Goal: Task Accomplishment & Management: Manage account settings

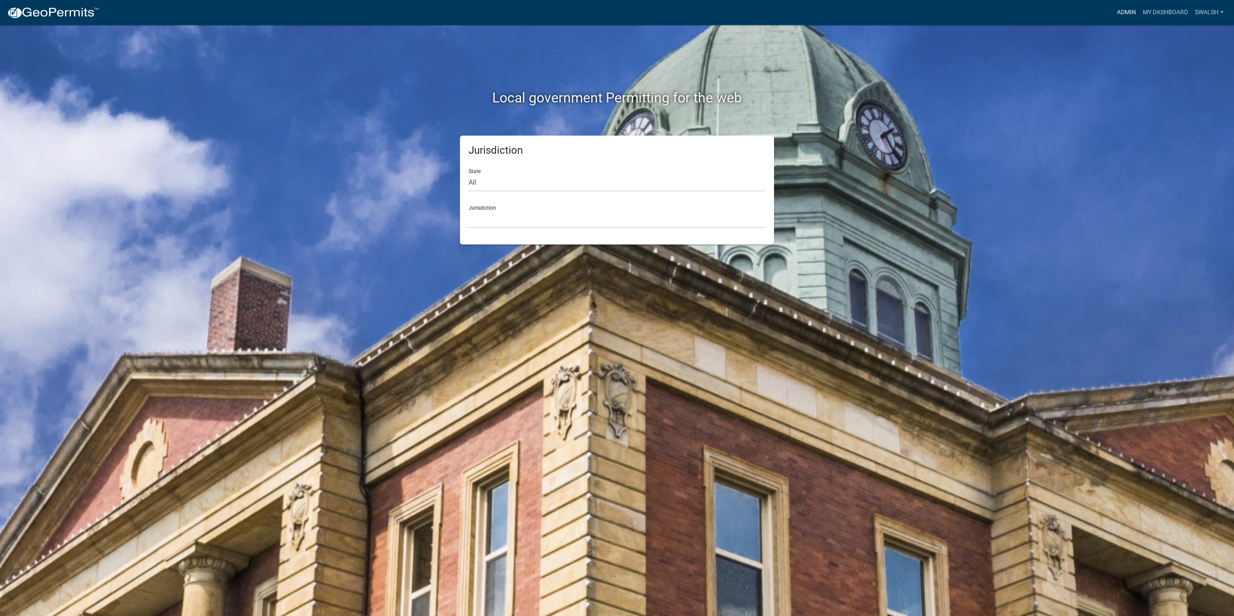
click at [1127, 12] on link "Admin" at bounding box center [1127, 12] width 26 height 16
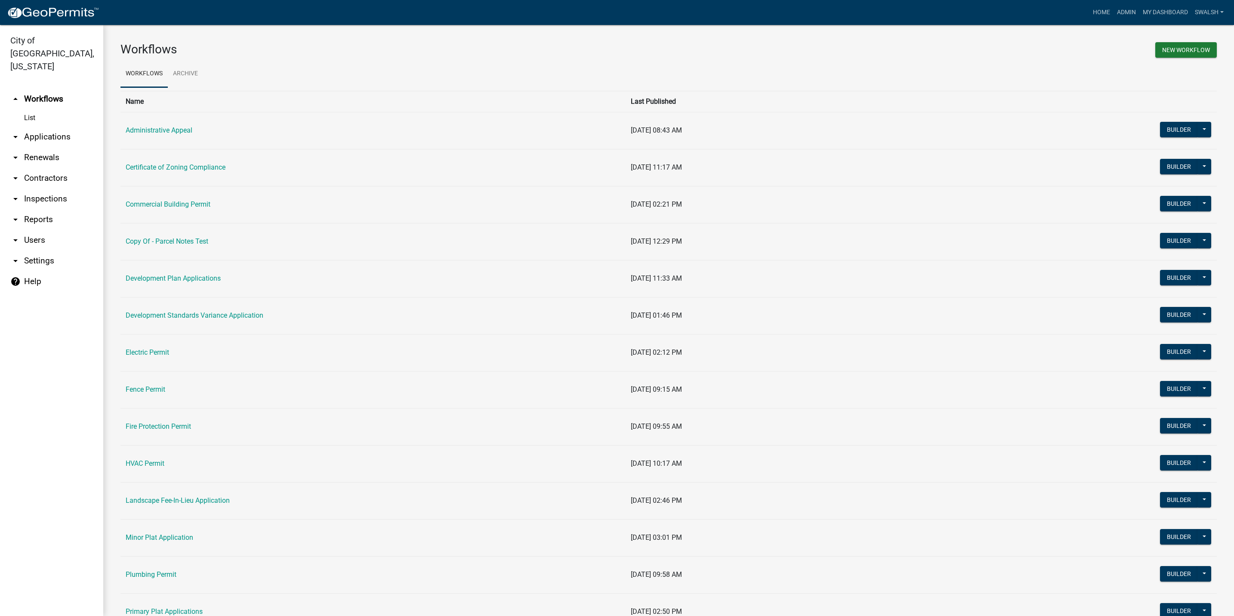
click at [59, 127] on link "arrow_drop_down Applications" at bounding box center [51, 137] width 103 height 21
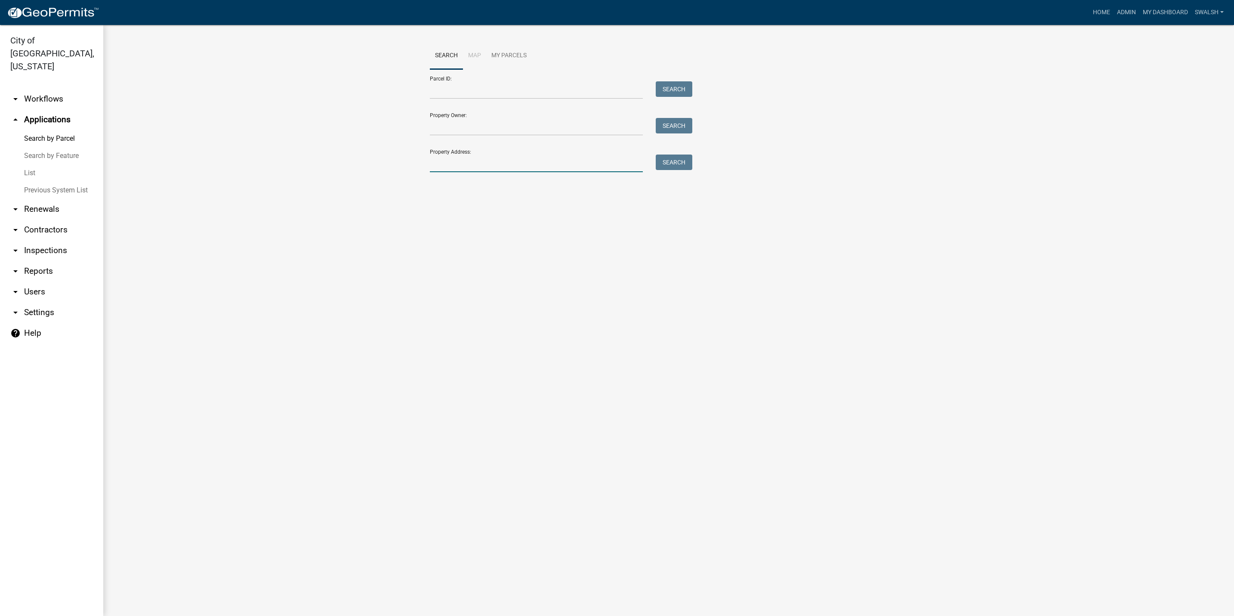
click at [480, 160] on input "Property Address:" at bounding box center [536, 163] width 213 height 18
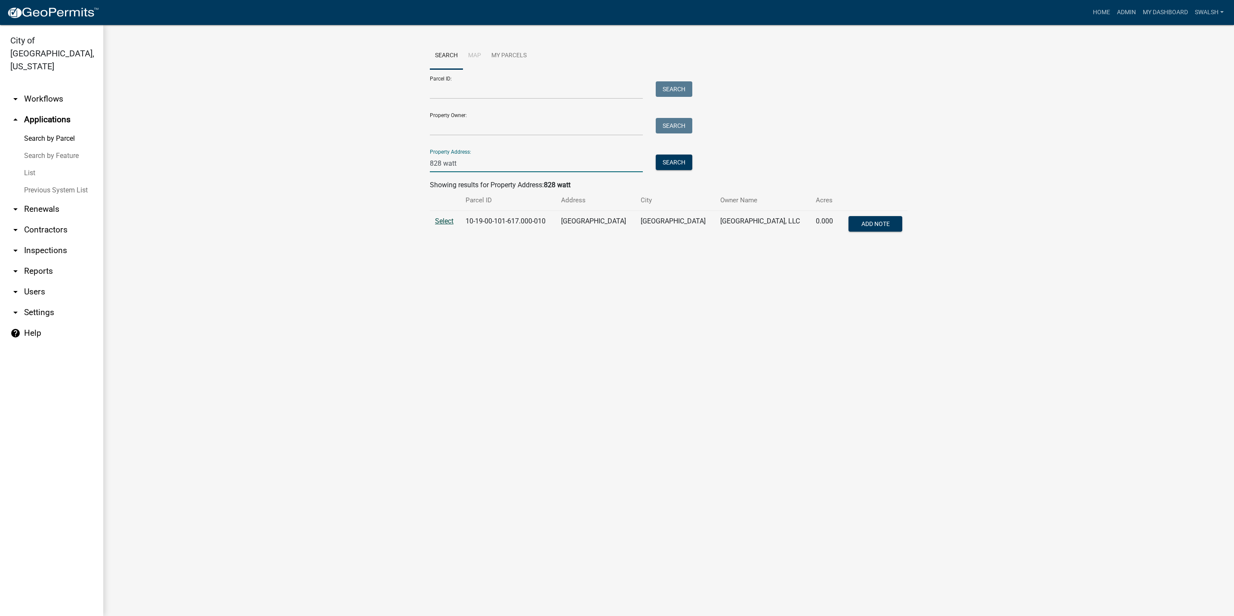
type input "828 watt"
click at [436, 222] on span "Select" at bounding box center [444, 221] width 19 height 8
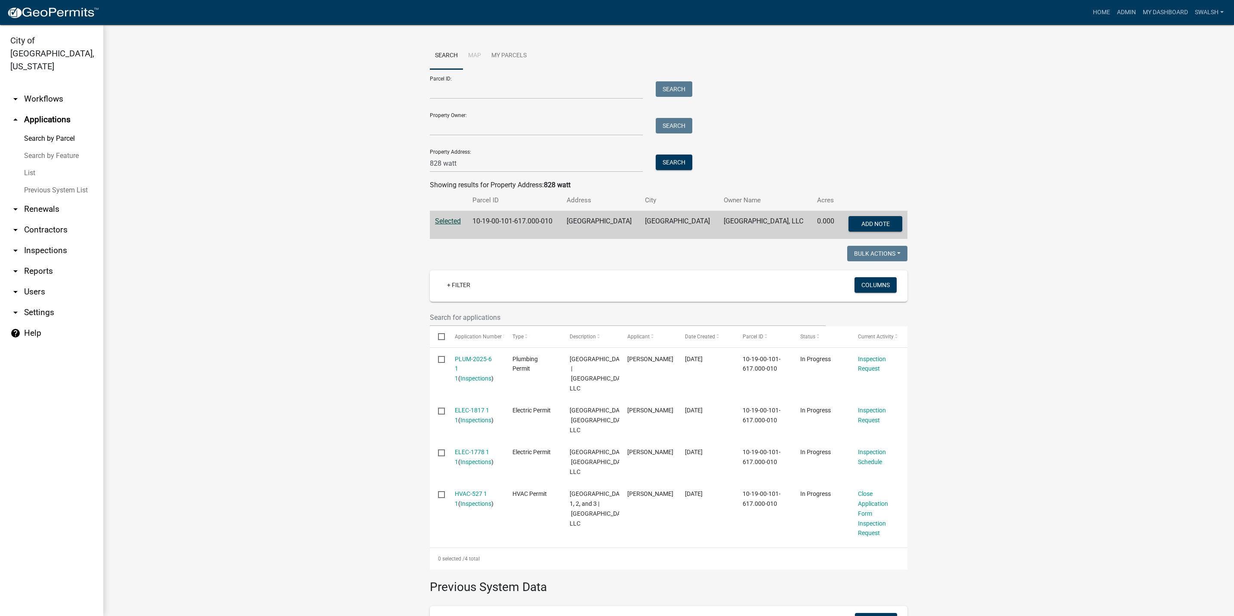
click at [34, 89] on link "arrow_drop_down Workflows" at bounding box center [51, 99] width 103 height 21
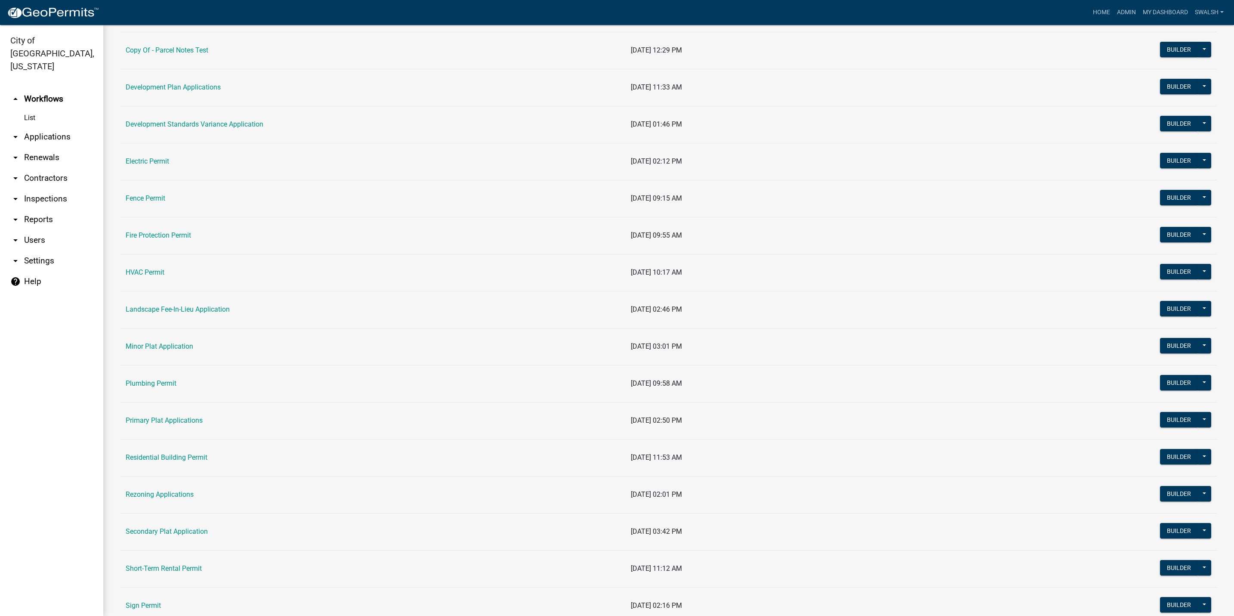
scroll to position [194, 0]
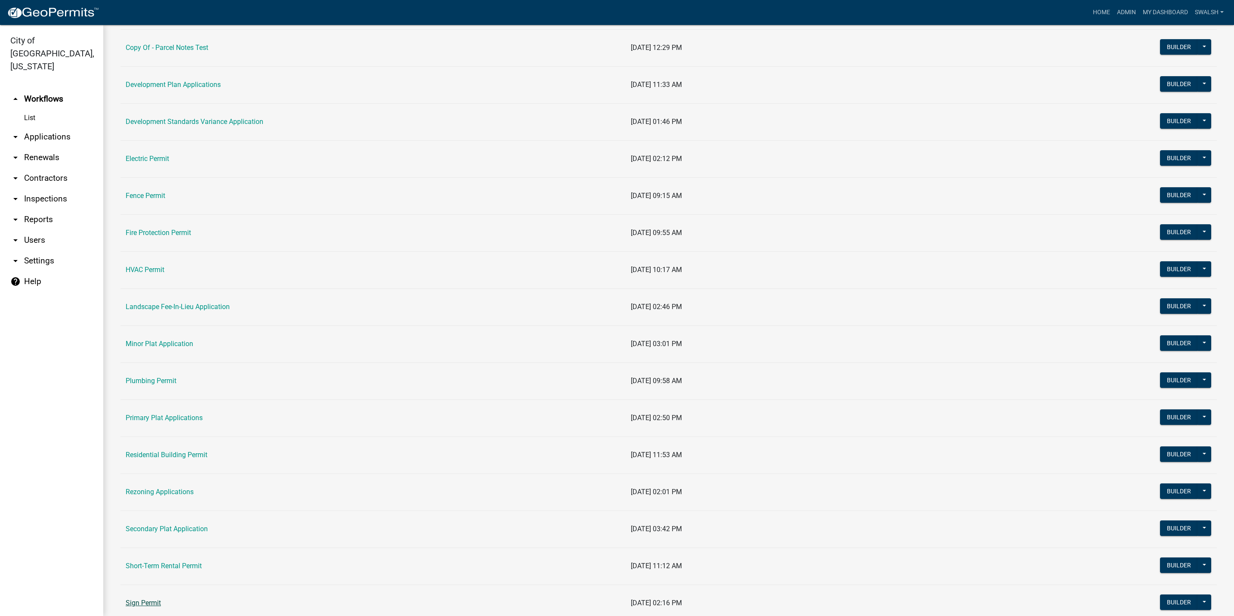
click at [155, 605] on link "Sign Permit" at bounding box center [143, 603] width 35 height 8
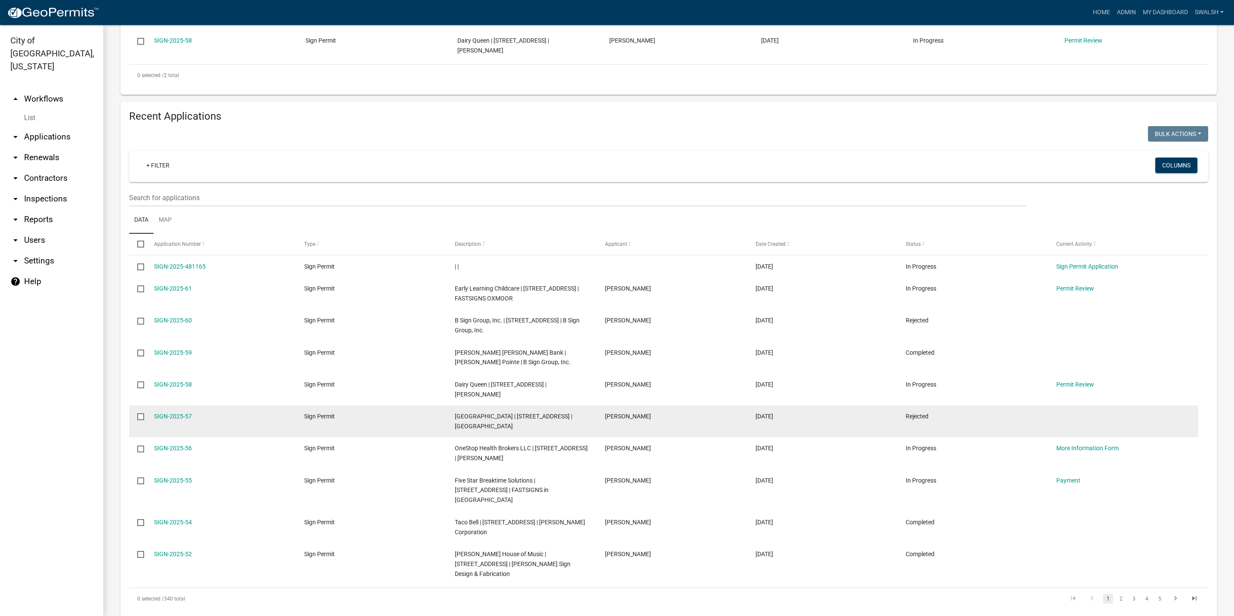
scroll to position [323, 0]
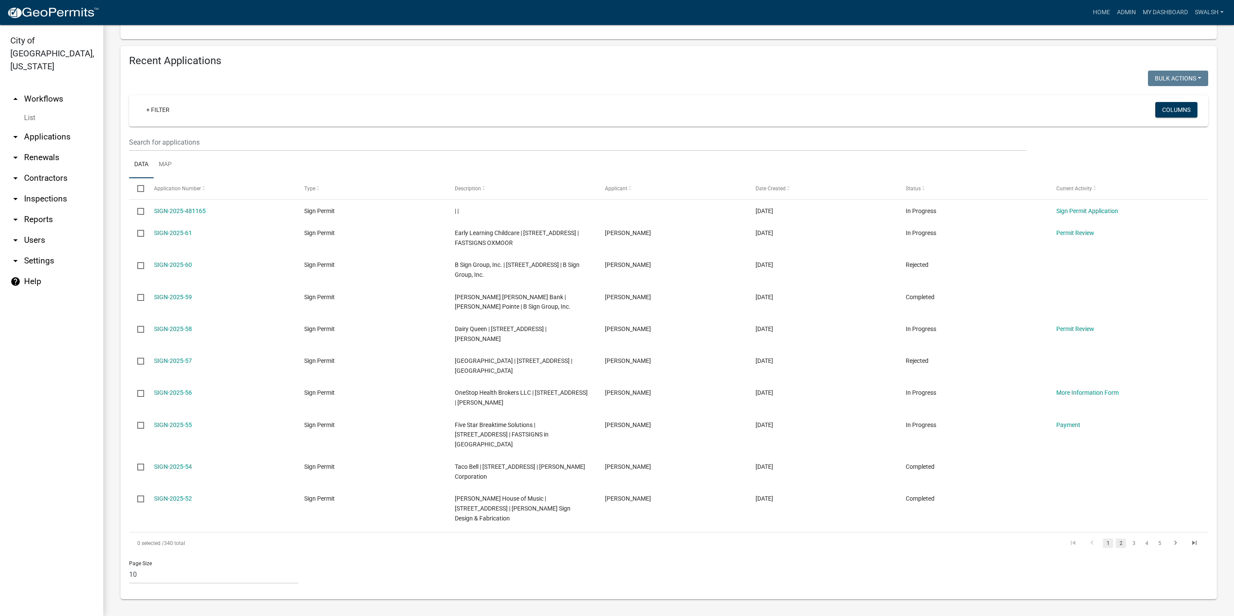
click at [1116, 545] on link "2" at bounding box center [1121, 542] width 10 height 9
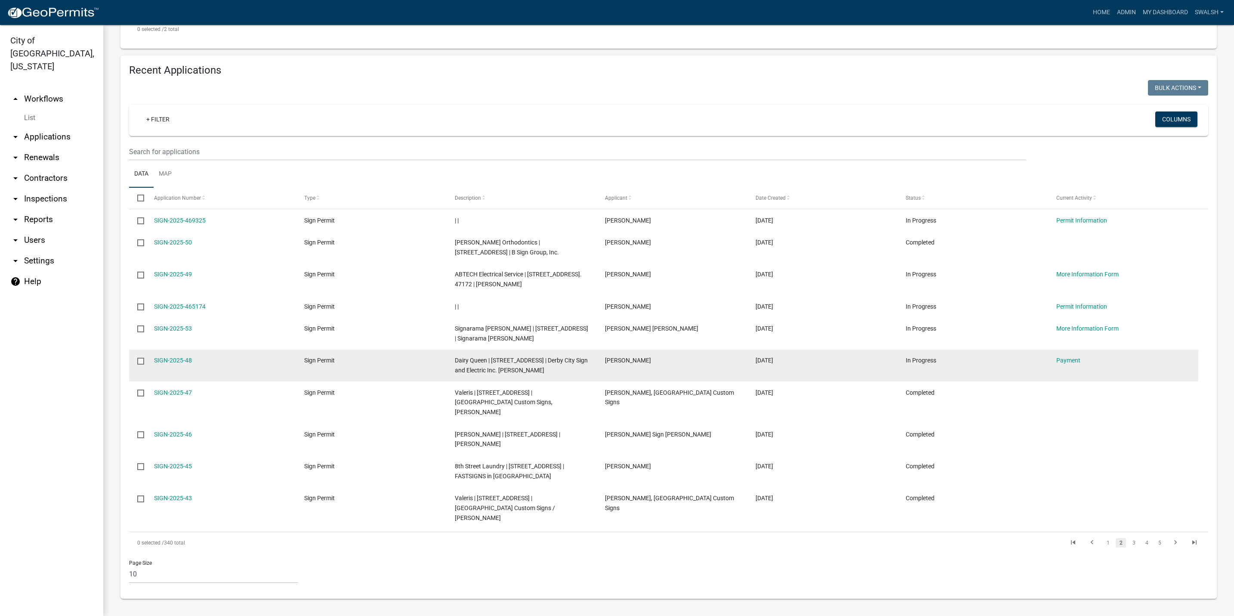
scroll to position [306, 0]
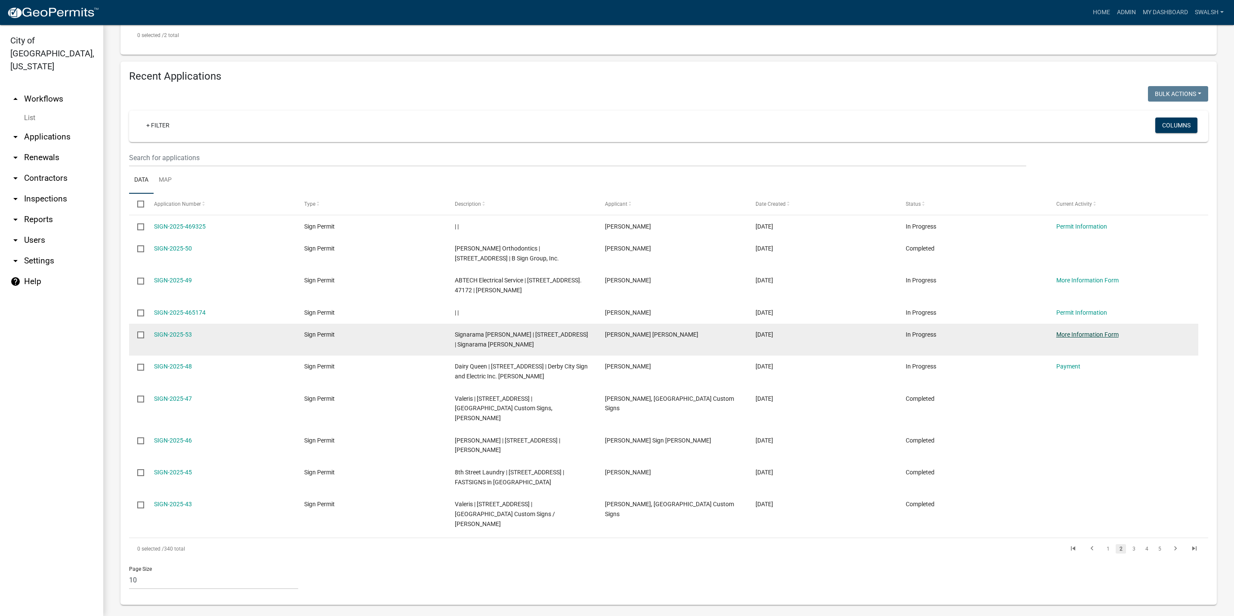
click at [1111, 338] on link "More Information Form" at bounding box center [1087, 334] width 62 height 7
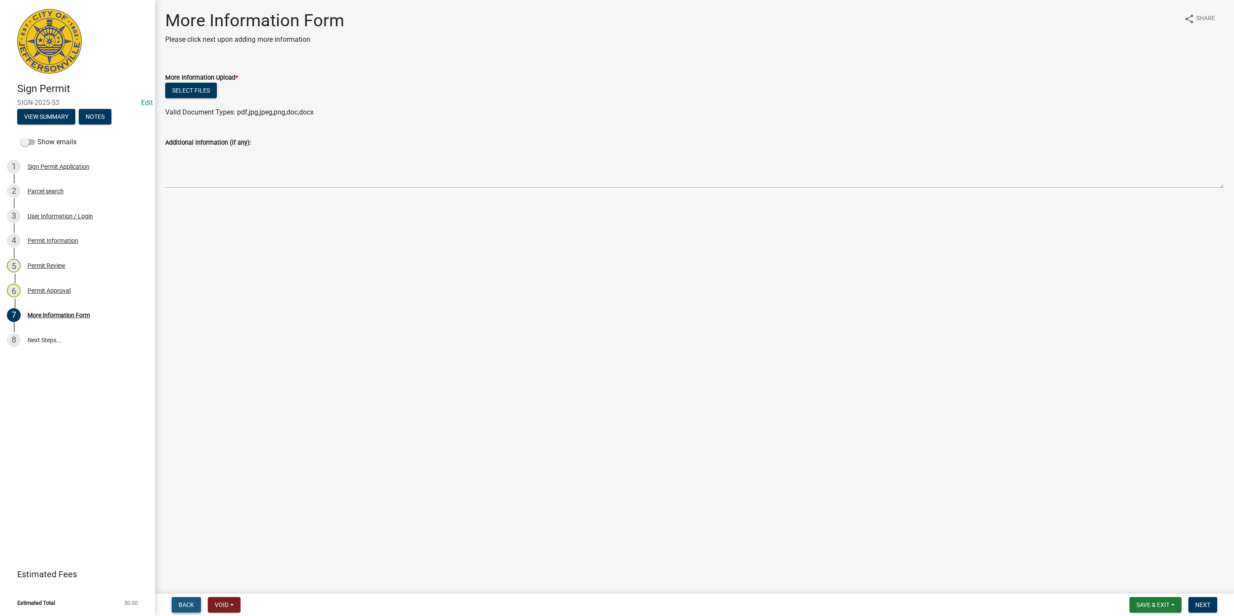
click at [185, 611] on button "Back" at bounding box center [186, 604] width 29 height 15
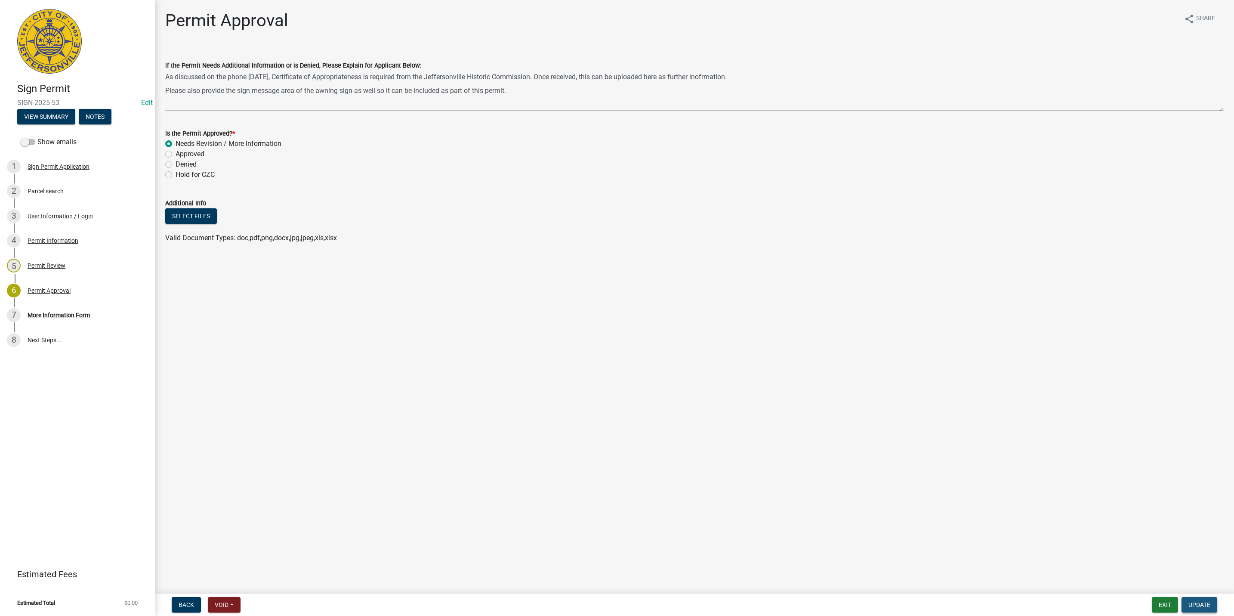
click at [1211, 604] on button "Update" at bounding box center [1200, 604] width 36 height 15
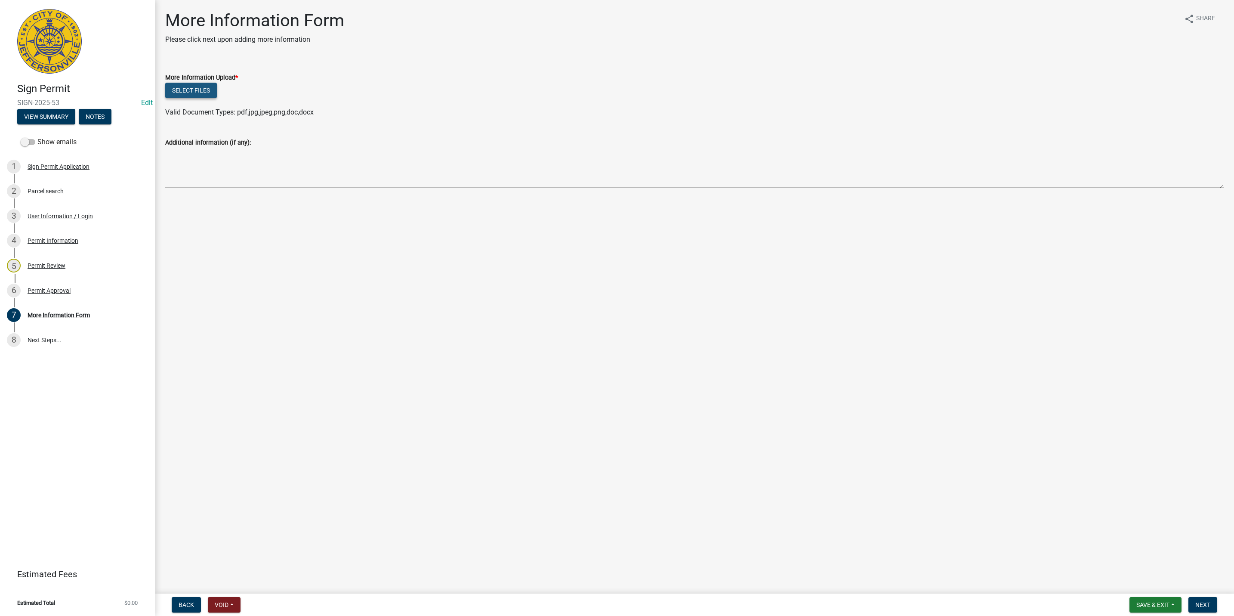
click at [208, 90] on button "Select files" at bounding box center [191, 90] width 52 height 15
click at [298, 221] on wm-data-entity-input "Additional information (if any):" at bounding box center [694, 192] width 1059 height 70
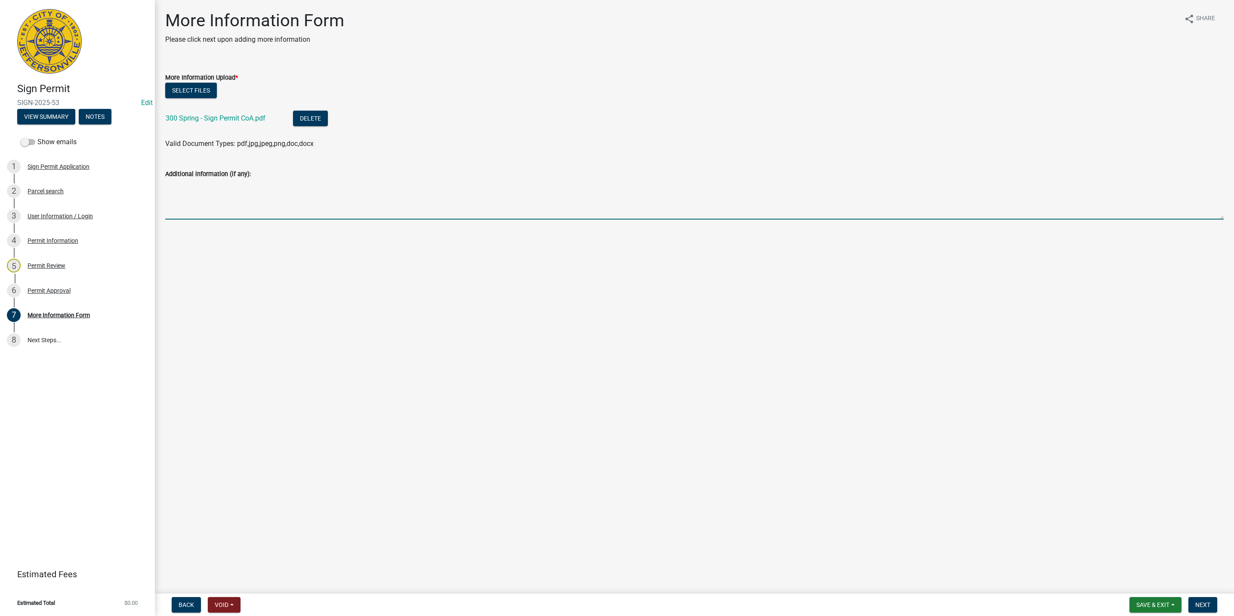
click at [284, 207] on textarea "Additional information (if any):" at bounding box center [694, 199] width 1059 height 40
click at [1228, 606] on nav "Back Void Withdraw Lock Expire Void Save & Exit Save Save & Exit Next" at bounding box center [694, 604] width 1079 height 22
click at [1207, 610] on button "Next" at bounding box center [1202, 604] width 29 height 15
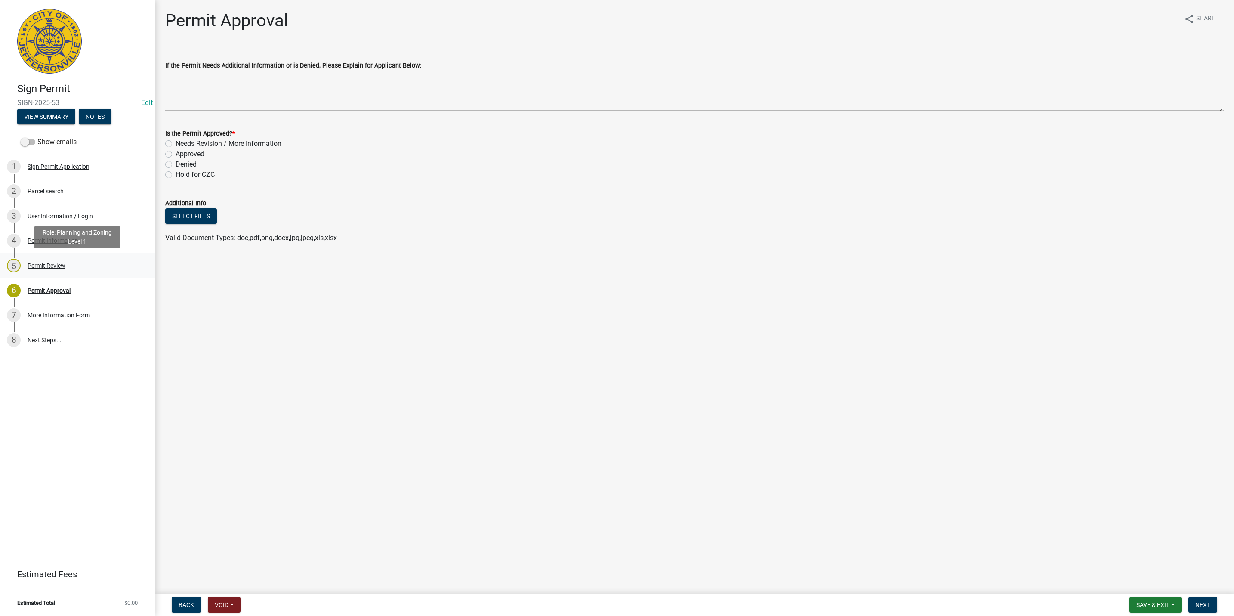
click at [61, 262] on div "Permit Review" at bounding box center [47, 265] width 38 height 6
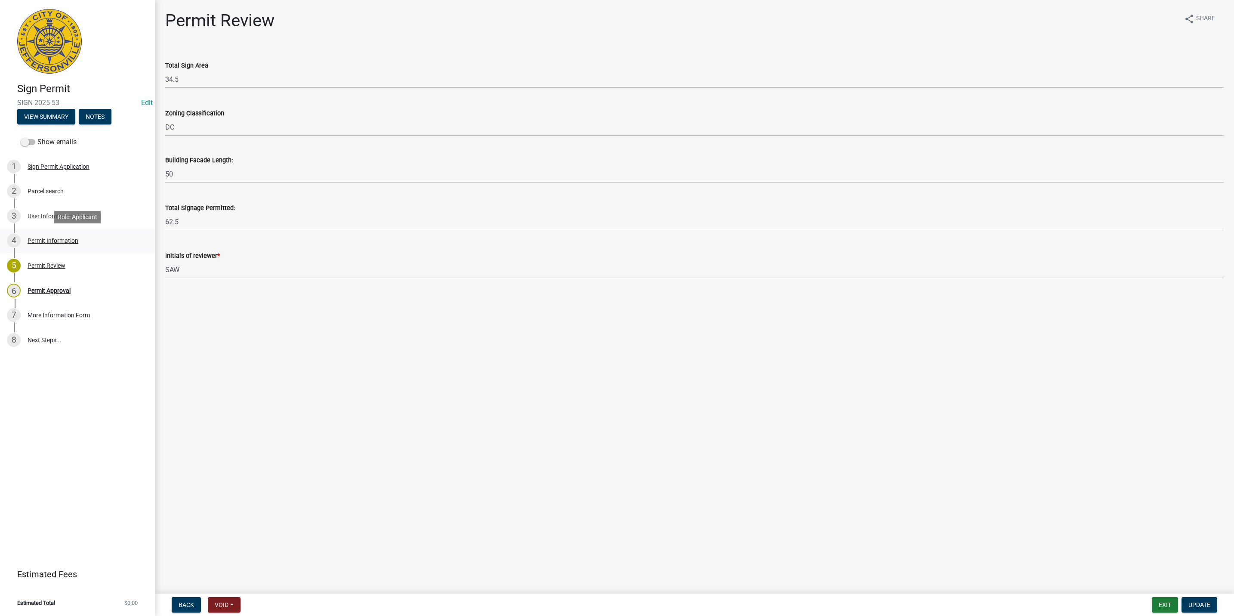
click at [108, 243] on div "4 Permit Information" at bounding box center [74, 241] width 134 height 14
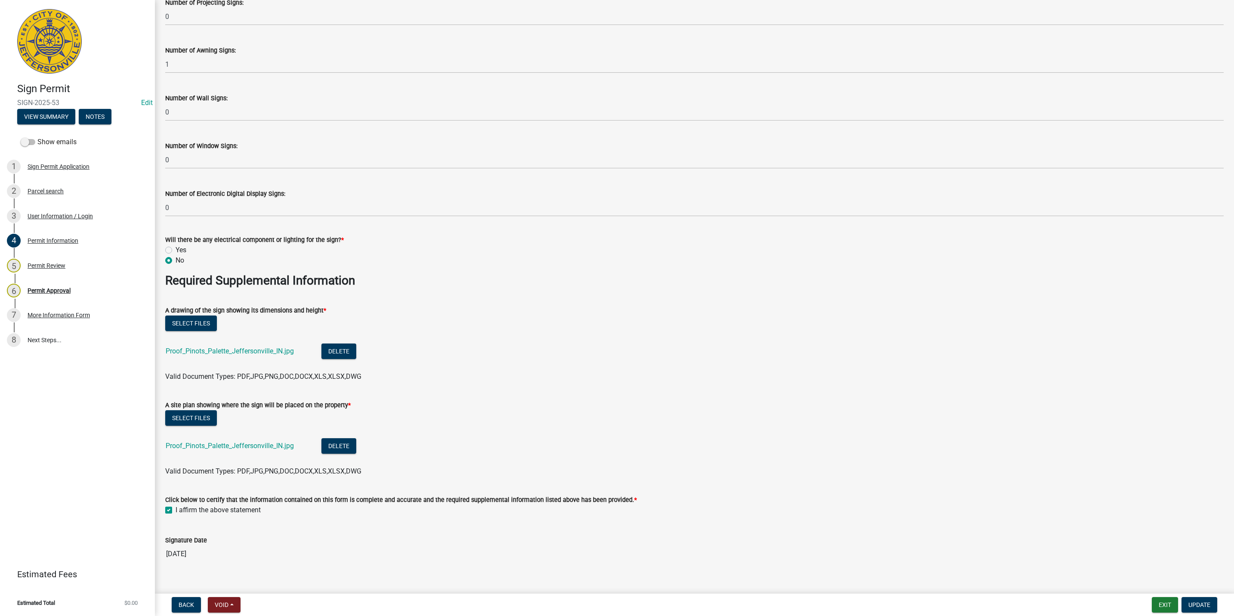
scroll to position [1239, 0]
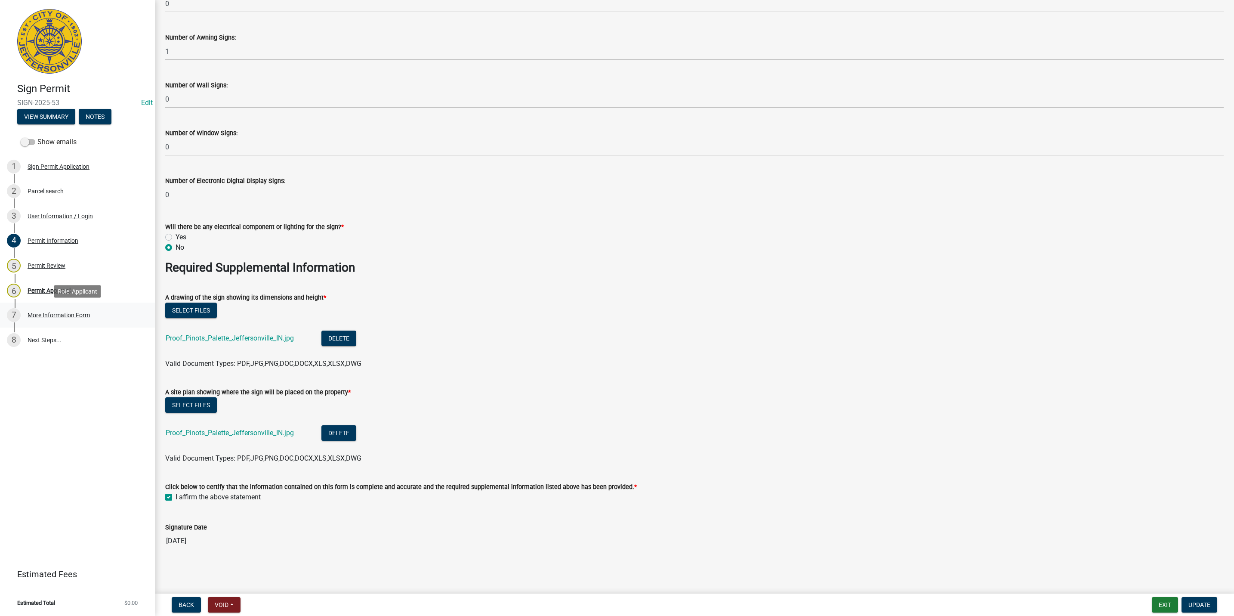
click at [120, 310] on div "7 More Information Form" at bounding box center [74, 315] width 134 height 14
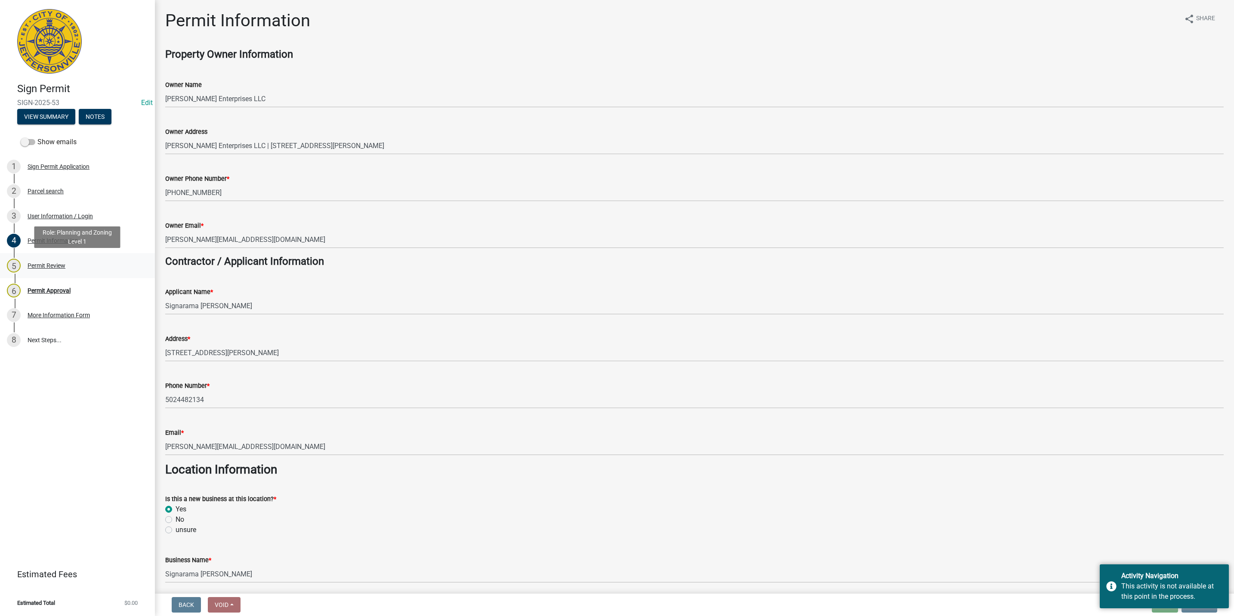
click at [83, 260] on div "5 Permit Review" at bounding box center [74, 266] width 134 height 14
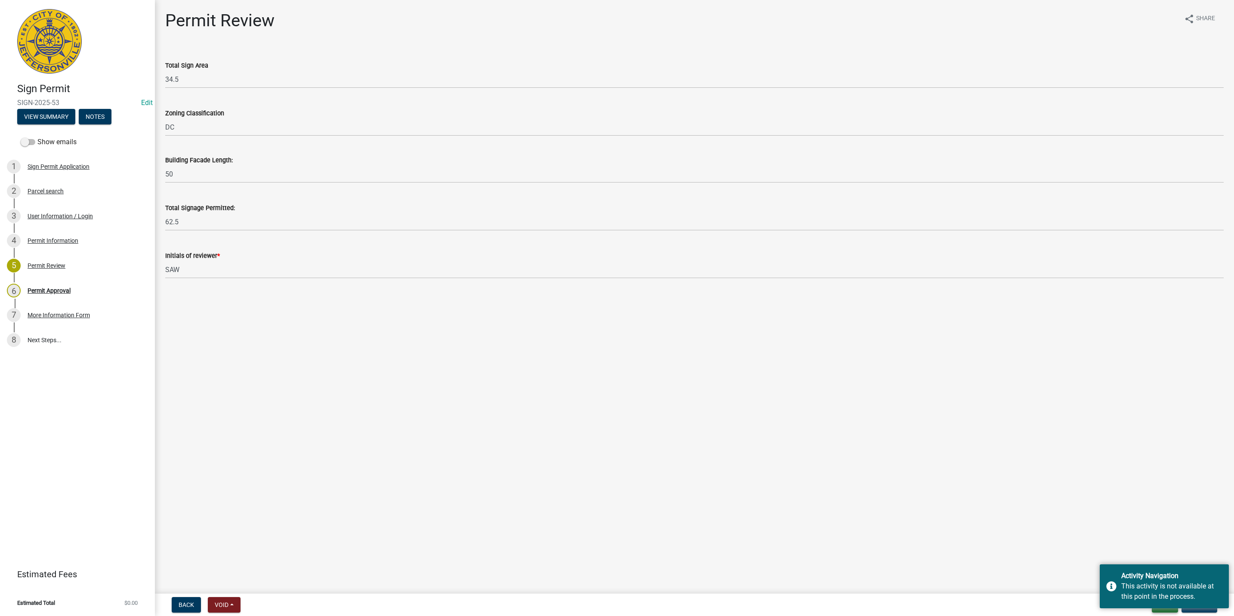
click at [1167, 608] on button "Exit" at bounding box center [1165, 604] width 26 height 15
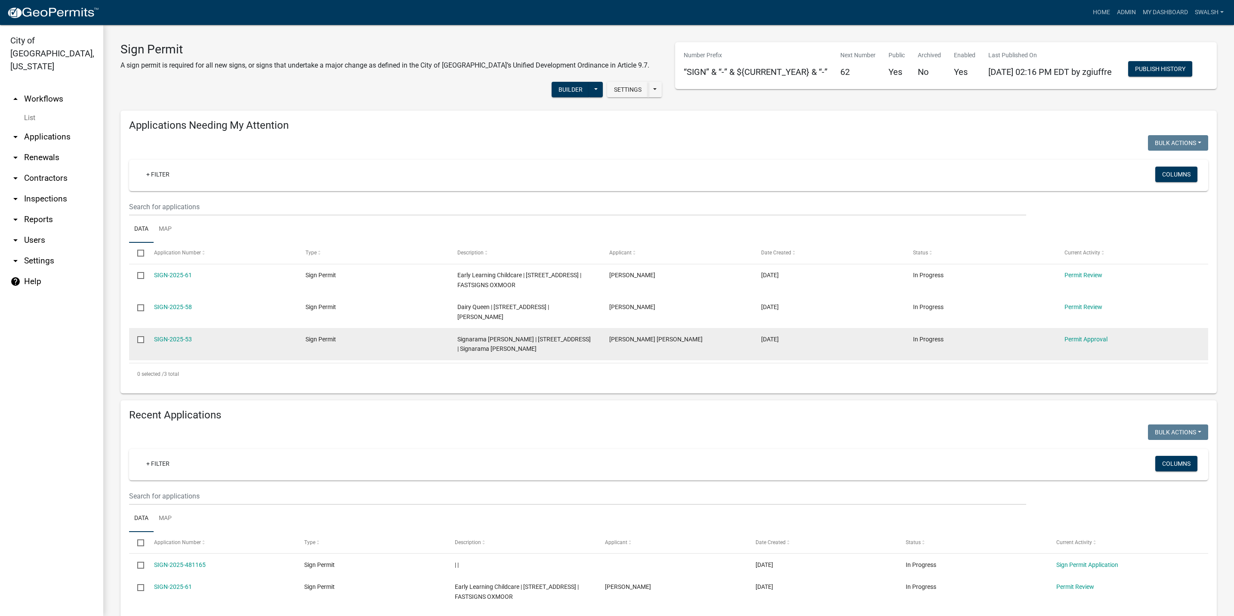
click at [1095, 344] on div "Permit Approval" at bounding box center [1132, 339] width 135 height 10
click at [1093, 343] on link "Permit Approval" at bounding box center [1086, 339] width 43 height 7
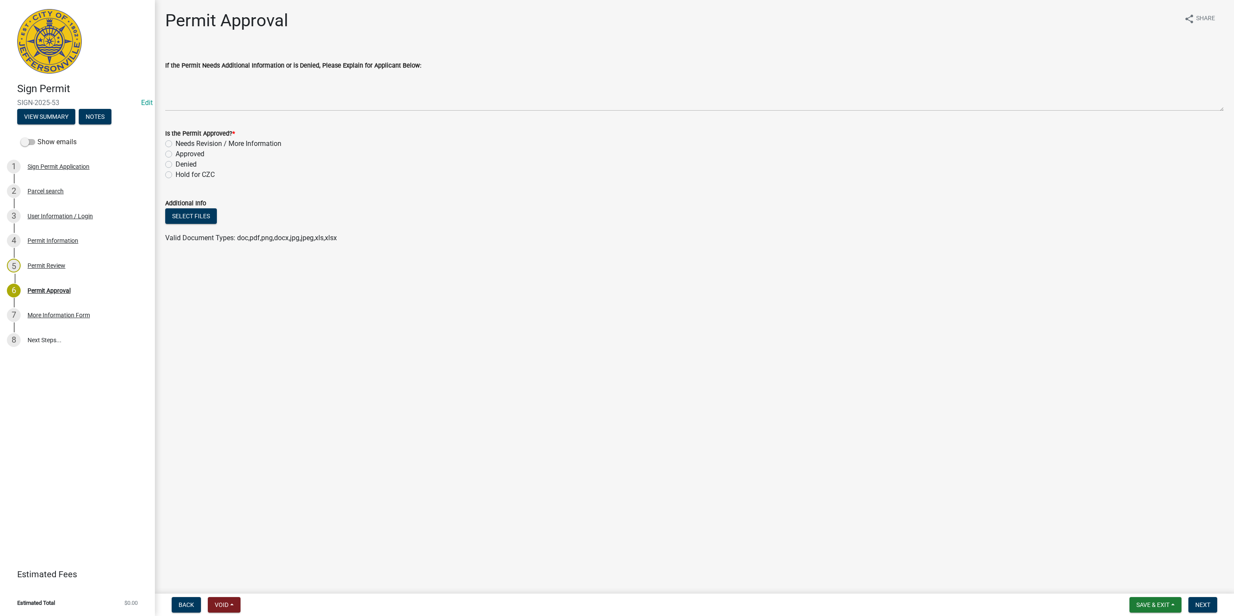
click at [181, 153] on label "Approved" at bounding box center [190, 154] width 29 height 10
click at [181, 153] on input "Approved" at bounding box center [179, 152] width 6 height 6
radio input "true"
click at [1202, 602] on span "Next" at bounding box center [1202, 604] width 15 height 7
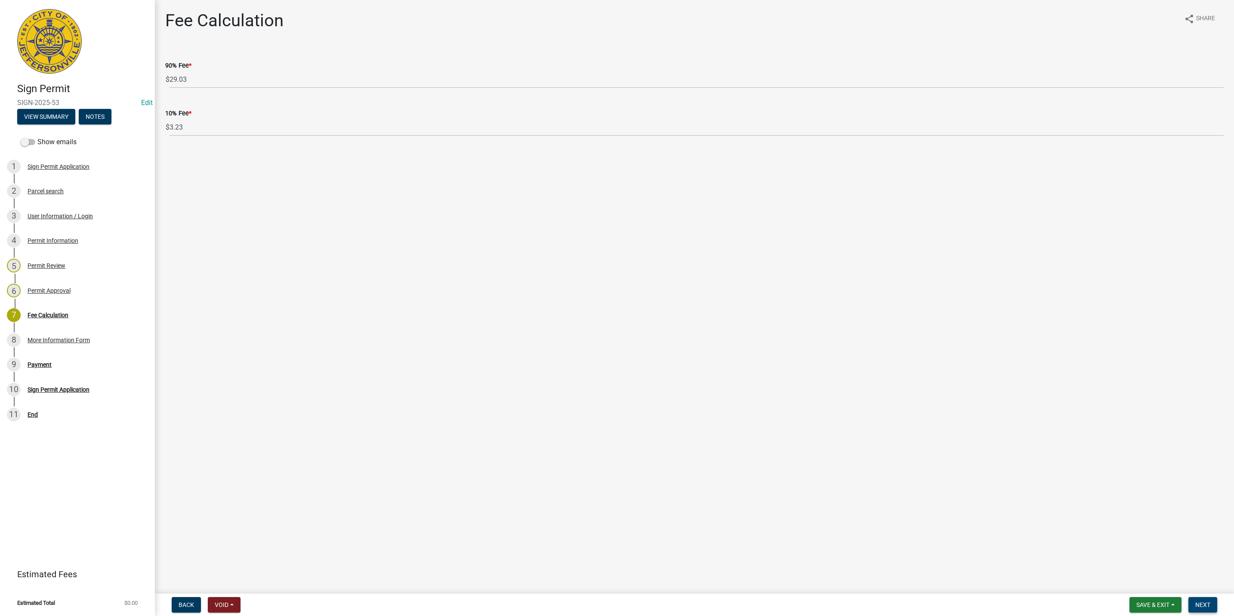
click at [1200, 598] on button "Next" at bounding box center [1202, 604] width 29 height 15
select select "3: 3"
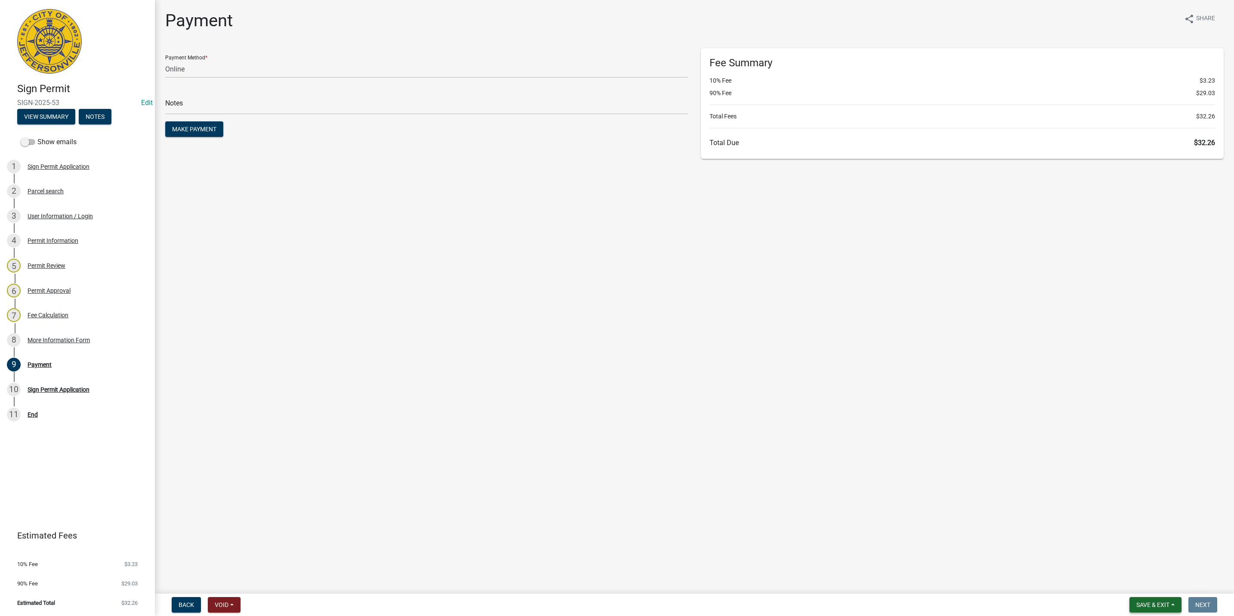
click at [1151, 601] on button "Save & Exit" at bounding box center [1156, 604] width 52 height 15
click at [1151, 578] on button "Save & Exit" at bounding box center [1147, 582] width 69 height 21
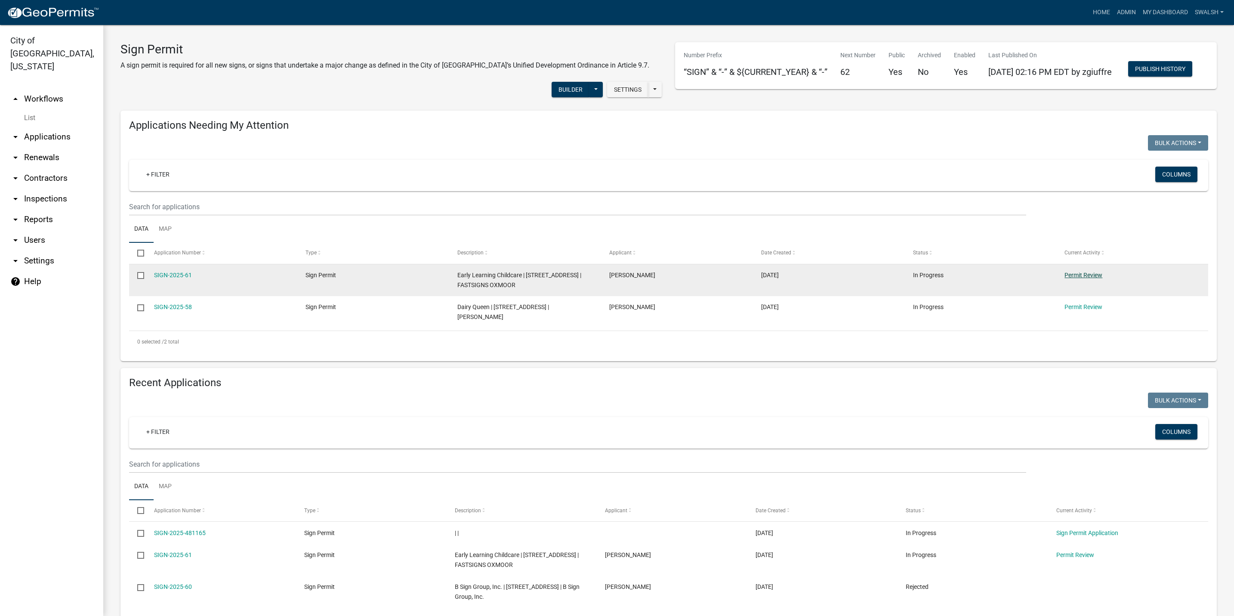
click at [1097, 278] on link "Permit Review" at bounding box center [1084, 275] width 38 height 7
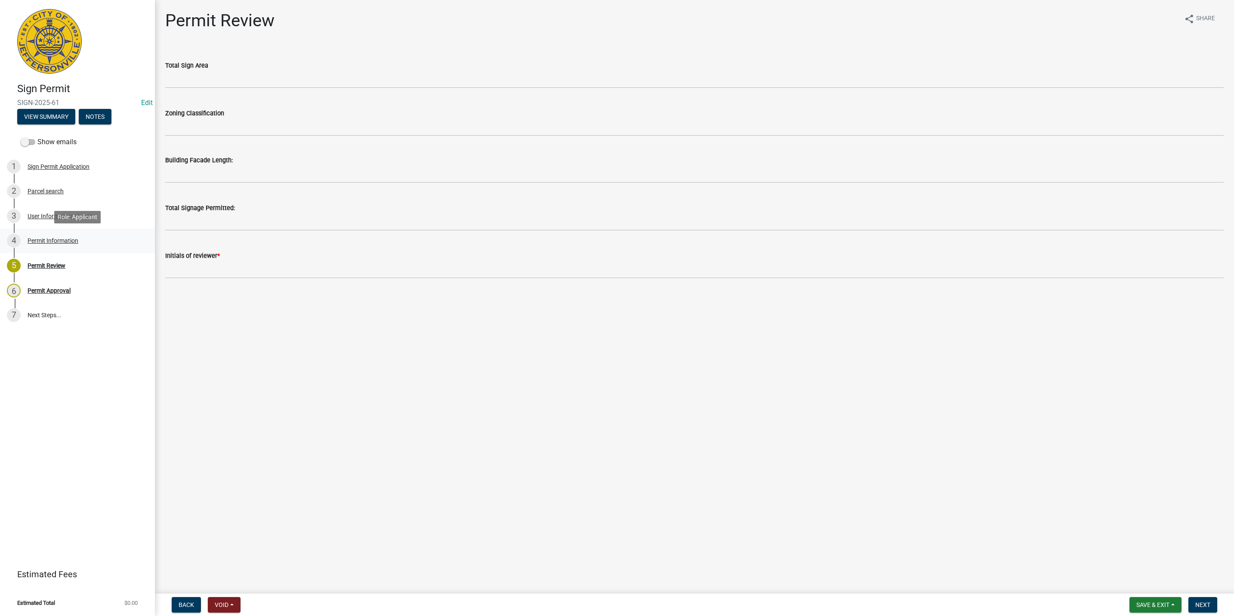
click at [92, 235] on div "4 Permit Information" at bounding box center [74, 241] width 134 height 14
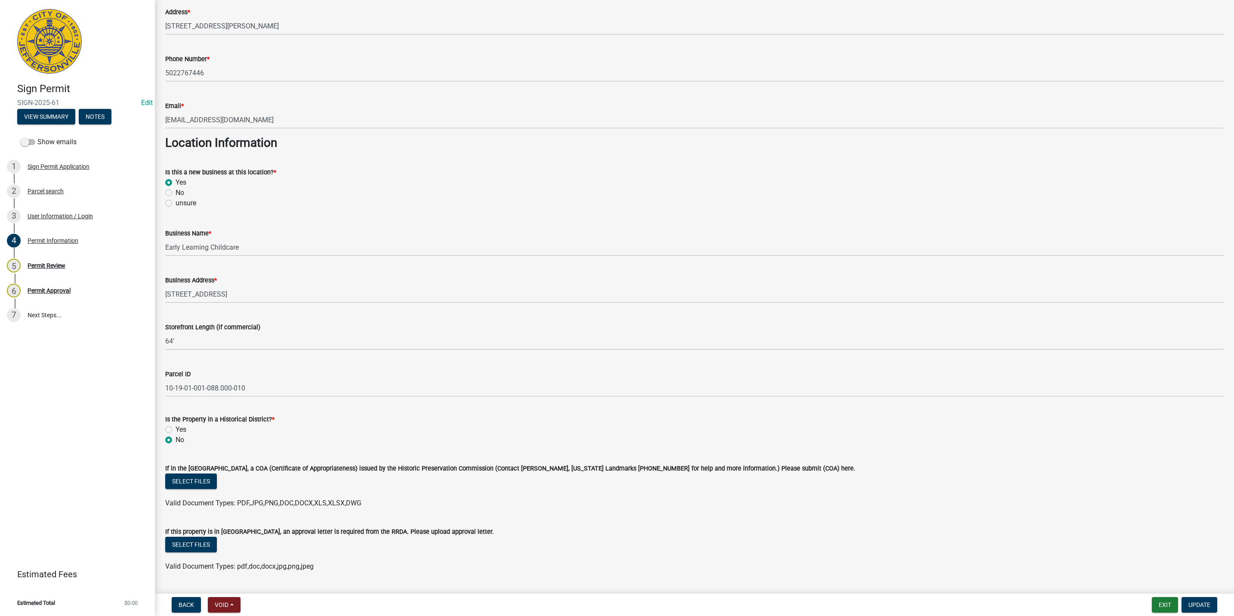
scroll to position [387, 0]
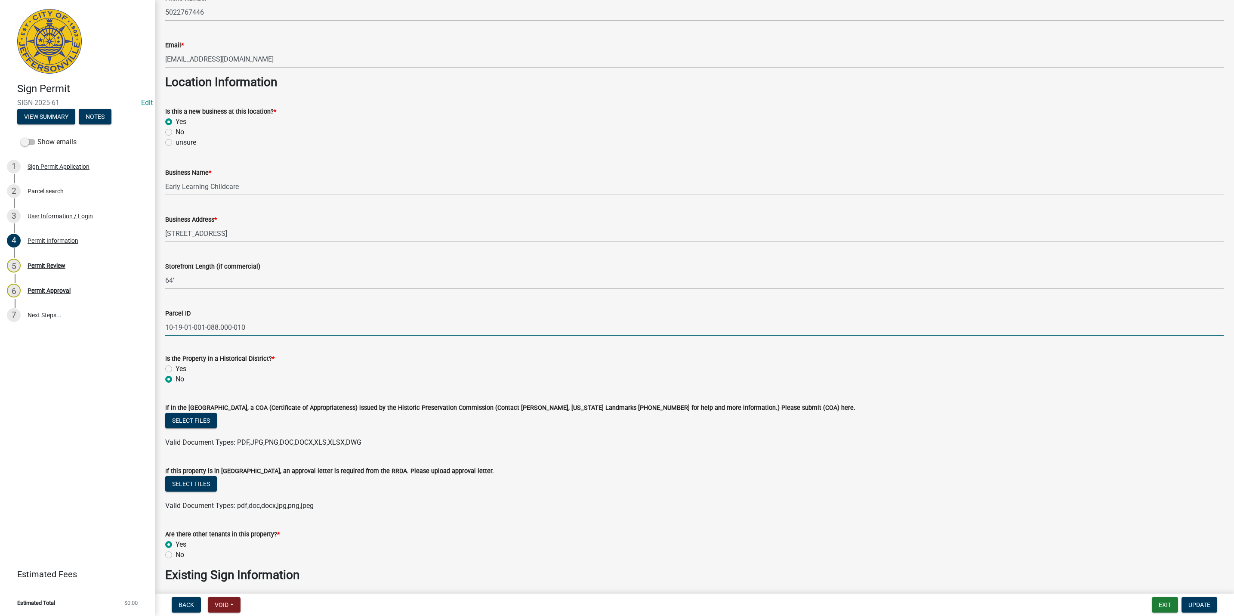
drag, startPoint x: 290, startPoint y: 327, endPoint x: 74, endPoint y: 332, distance: 216.5
click at [74, 332] on div "Sign Permit SIGN-2025-61 Edit View Summary Notes Show emails 1 Sign Permit Appl…" at bounding box center [617, 308] width 1234 height 616
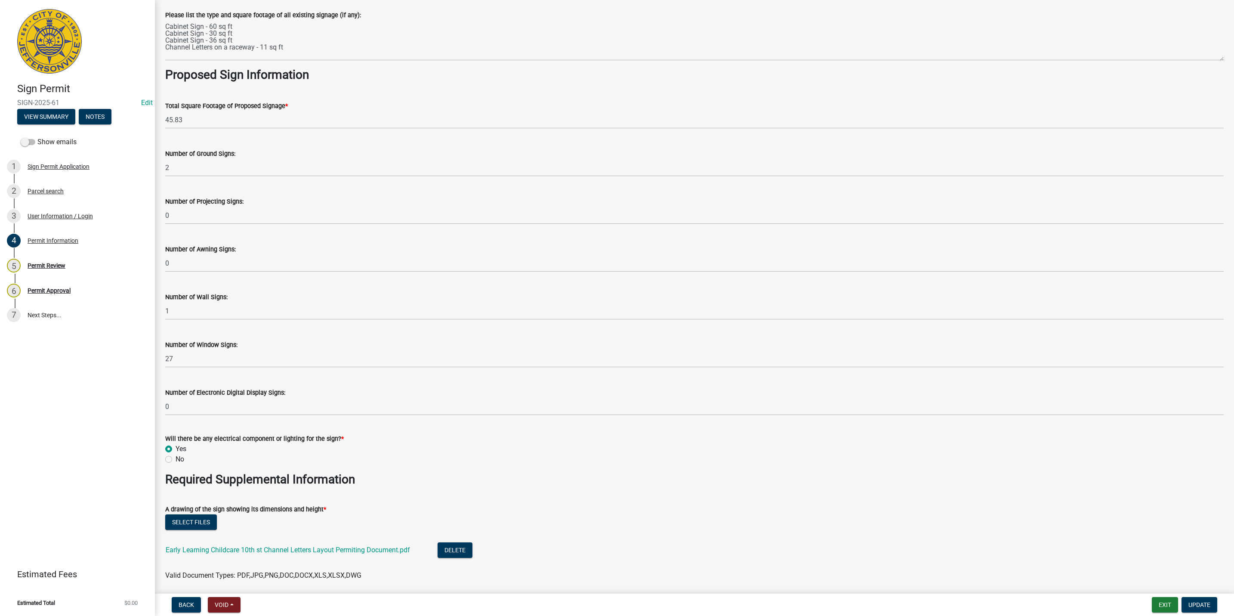
scroll to position [1033, 0]
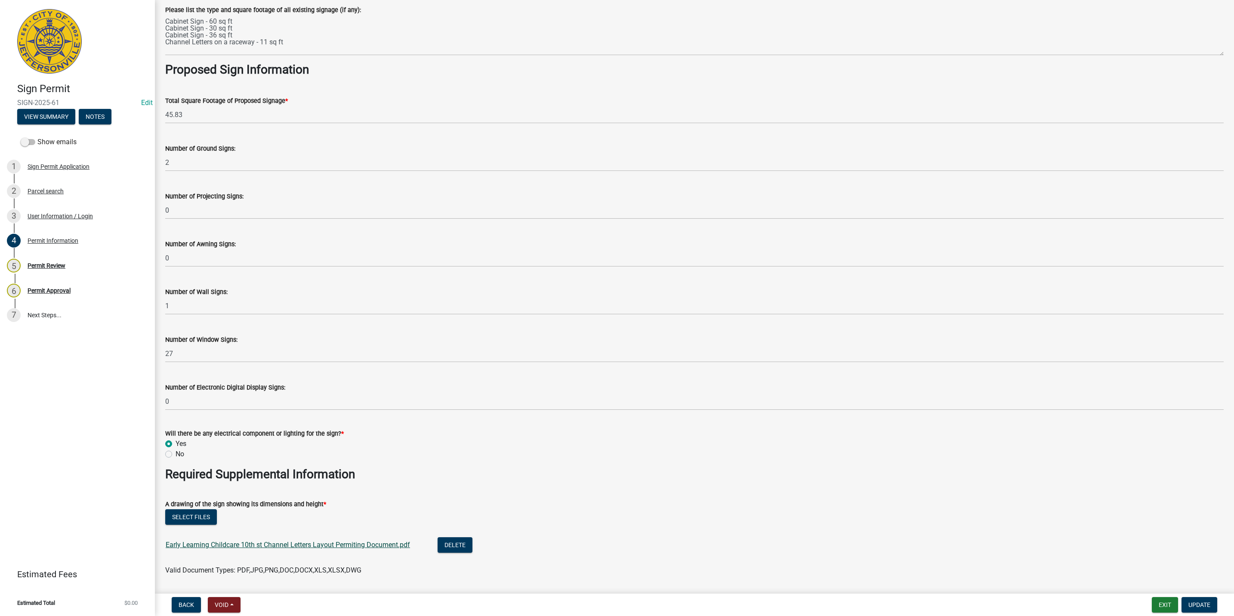
click at [383, 542] on link "Early Learning Childcare 10th st Channel Letters Layout Permiting Document.pdf" at bounding box center [288, 544] width 244 height 8
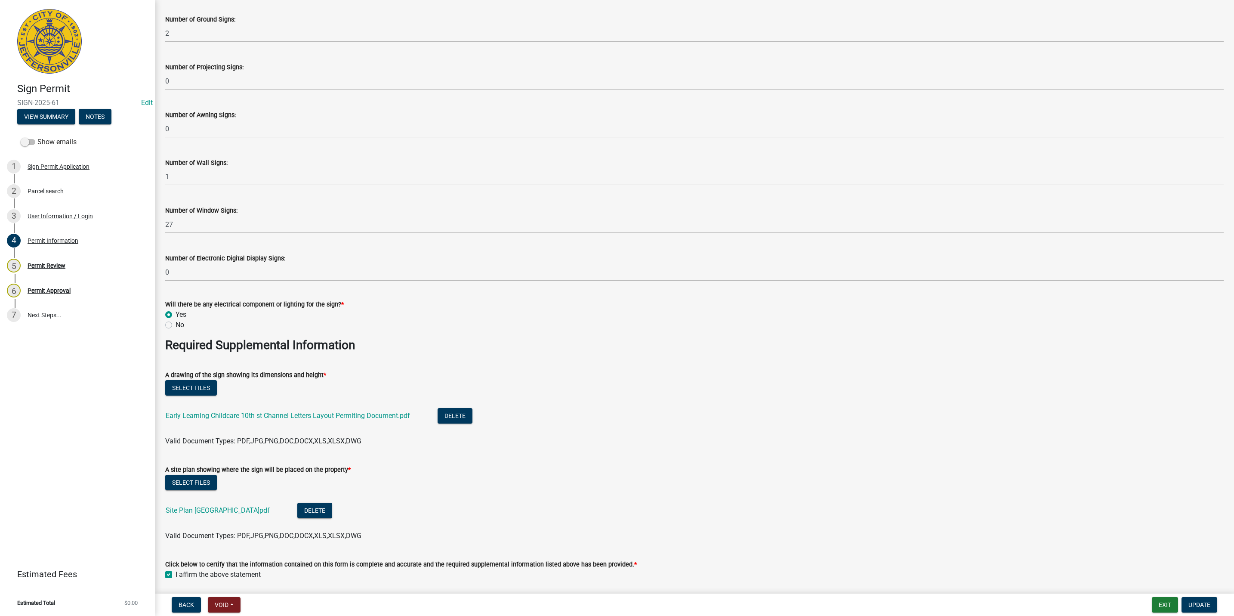
click at [212, 514] on div "Site Plan [GEOGRAPHIC_DATA]pdf" at bounding box center [225, 512] width 118 height 18
click at [212, 509] on link "Site Plan [GEOGRAPHIC_DATA]pdf" at bounding box center [218, 510] width 104 height 8
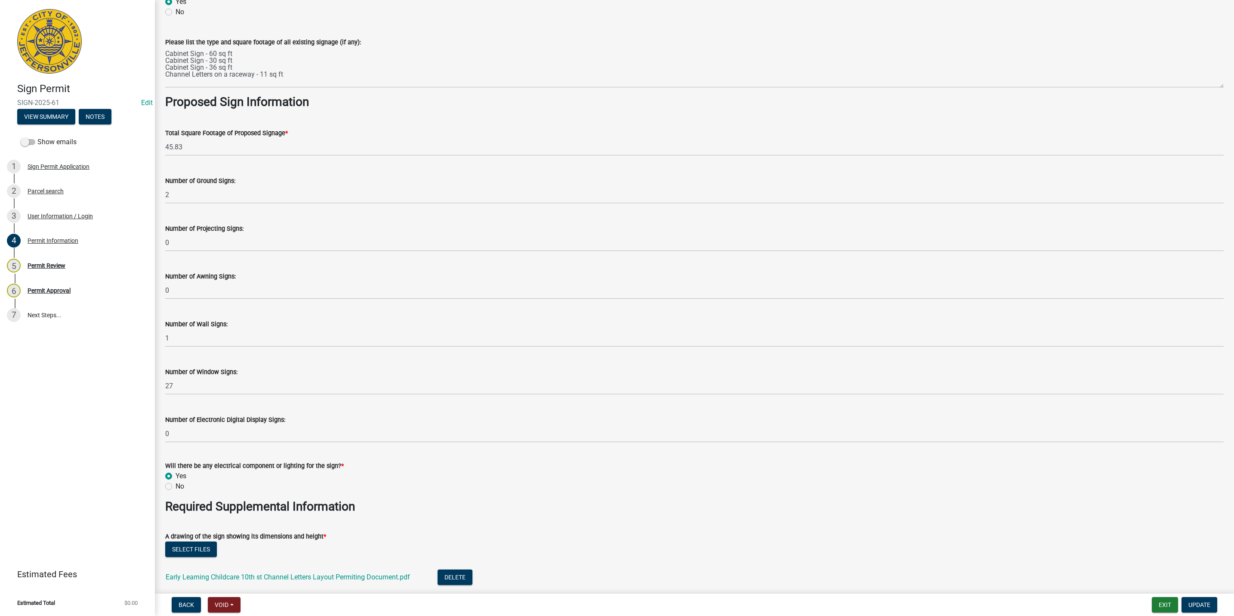
scroll to position [1033, 0]
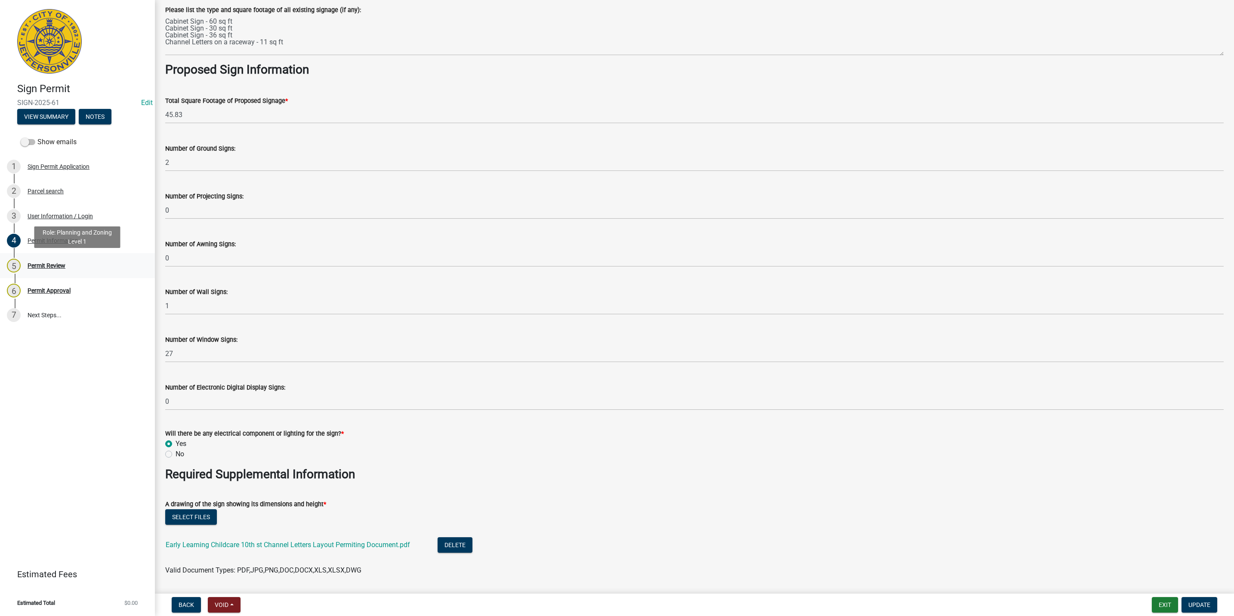
click at [52, 273] on link "5 Permit Review" at bounding box center [77, 265] width 155 height 25
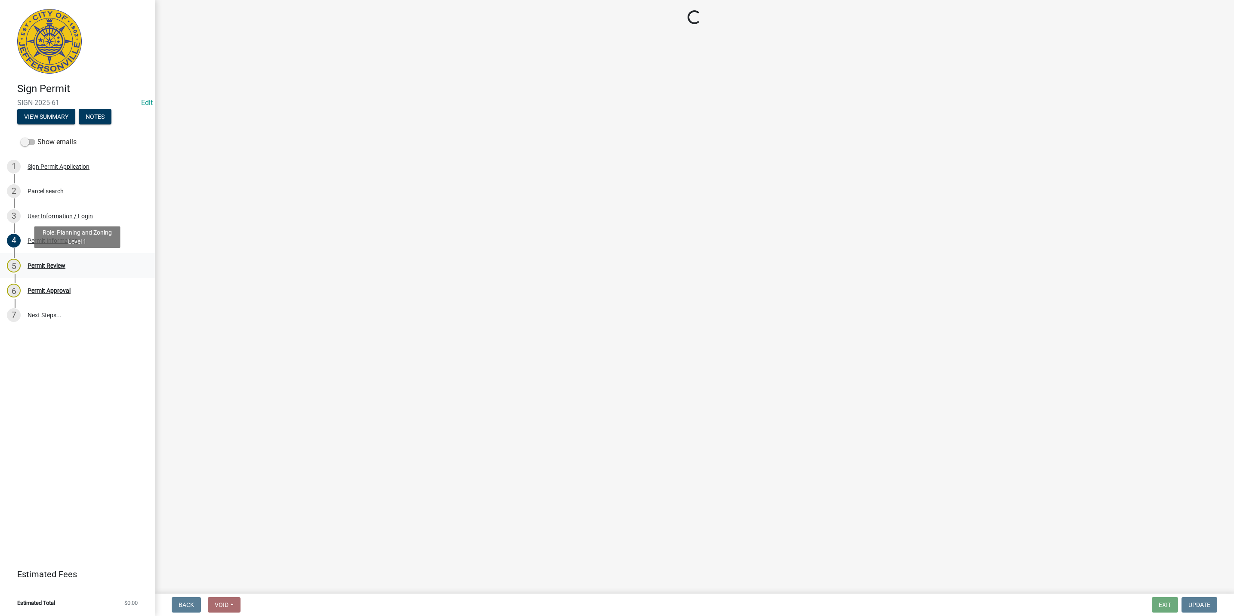
scroll to position [0, 0]
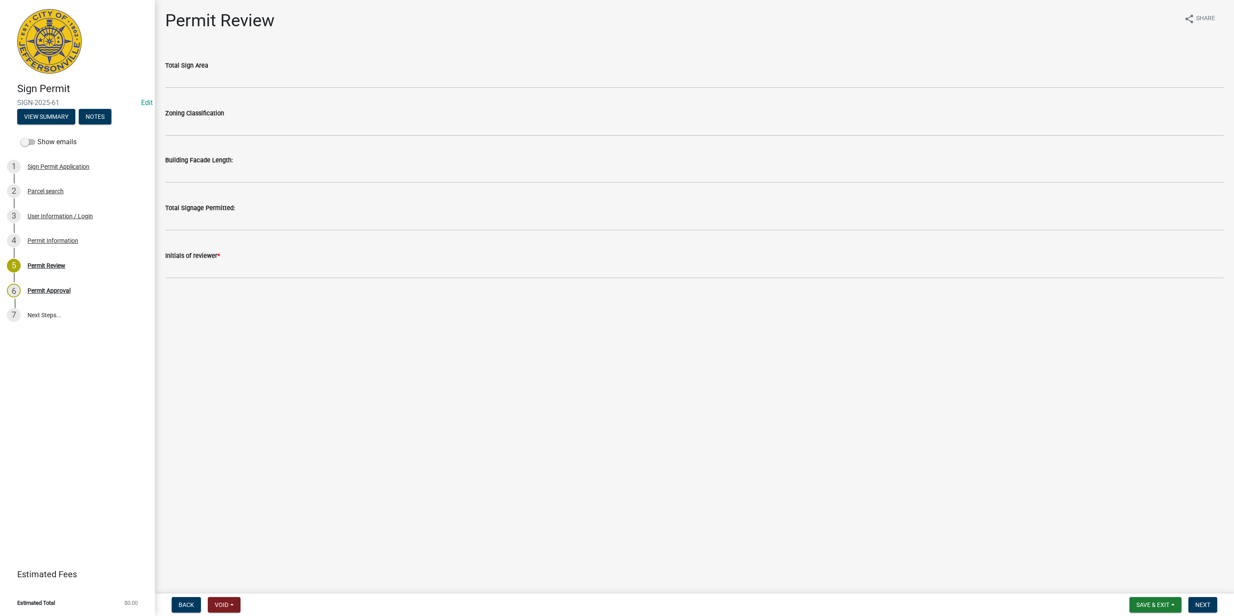
click at [297, 66] on div "Total Sign Area" at bounding box center [694, 65] width 1059 height 10
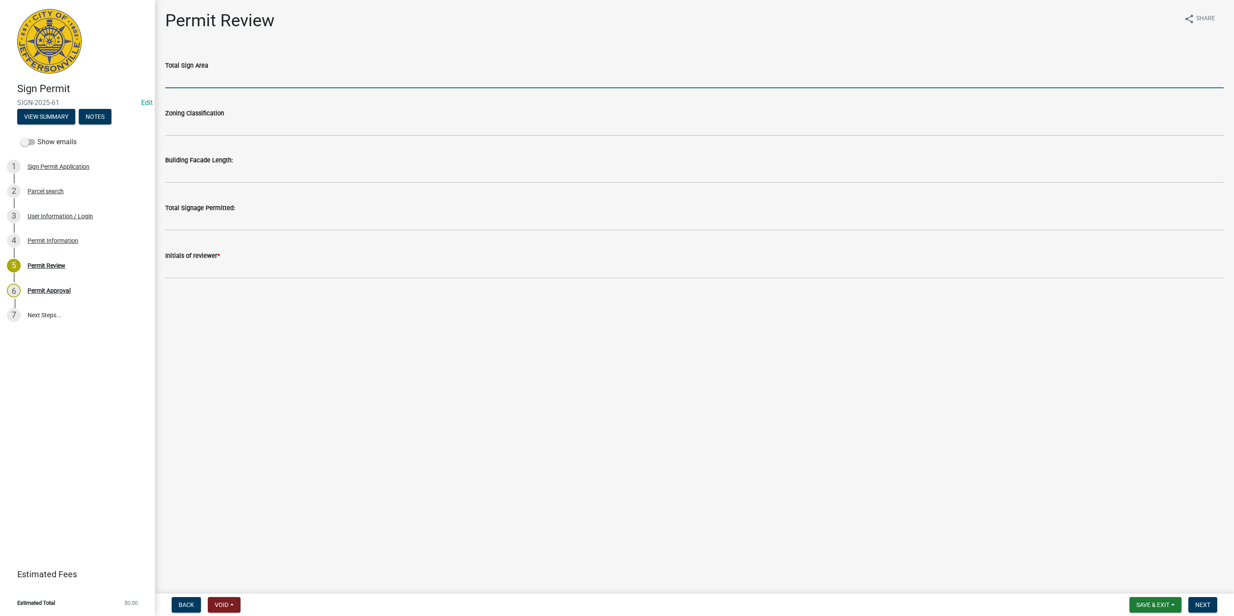
click at [288, 80] on input "text" at bounding box center [694, 80] width 1059 height 18
type input "45"
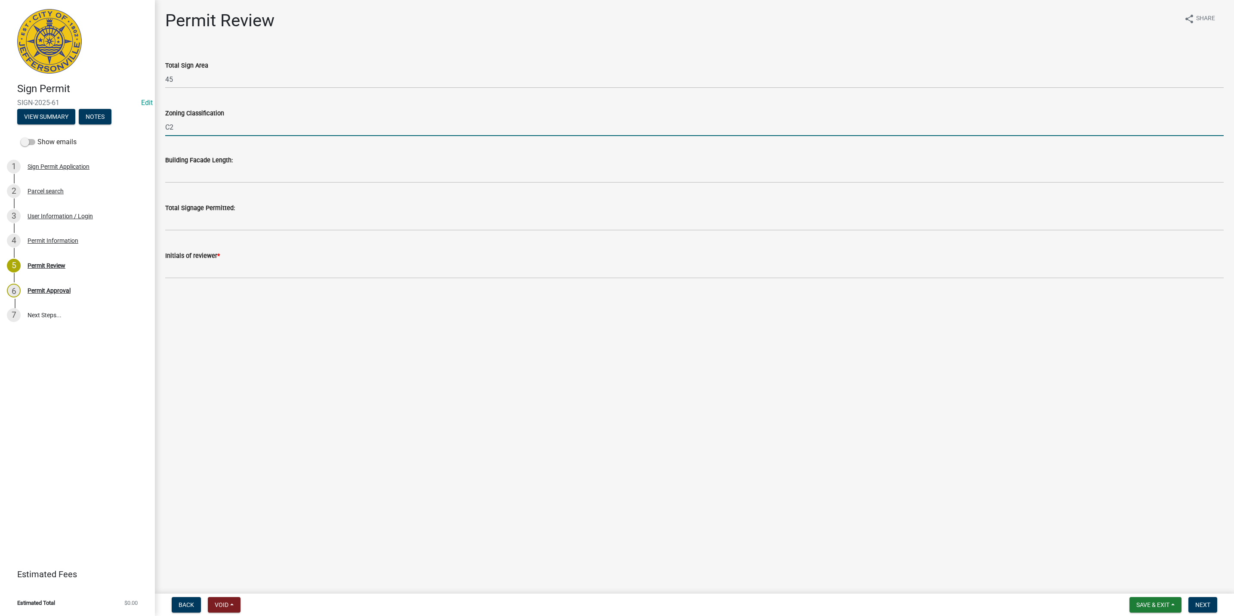
type input "C2"
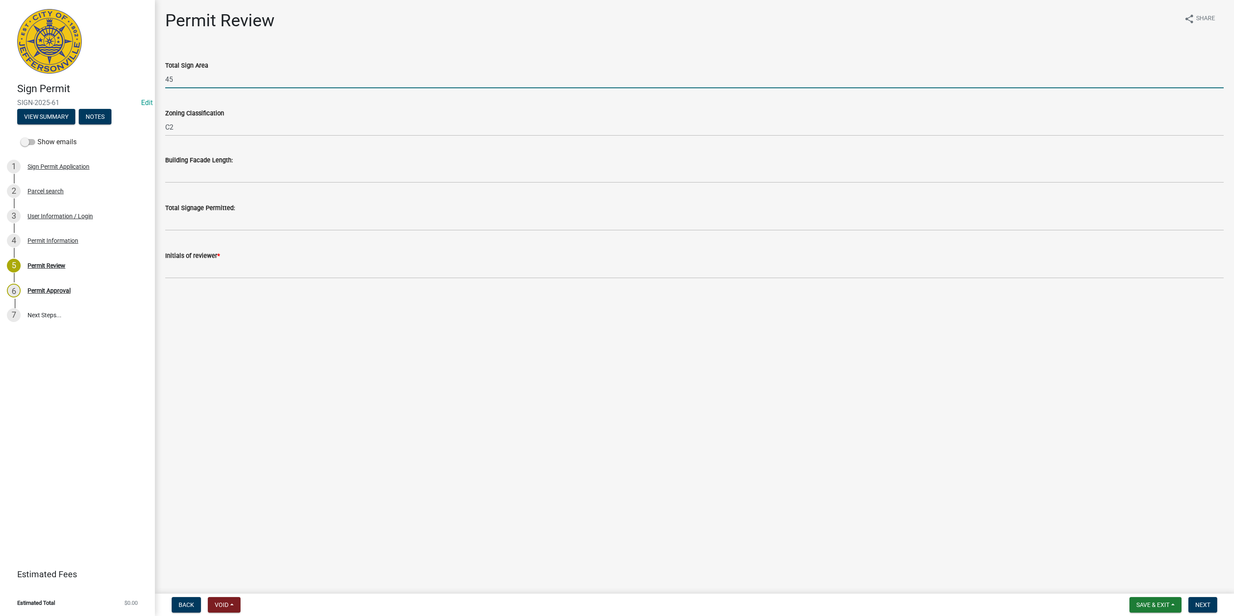
click at [286, 87] on input "45" at bounding box center [694, 80] width 1059 height 18
type input "4"
type input "6"
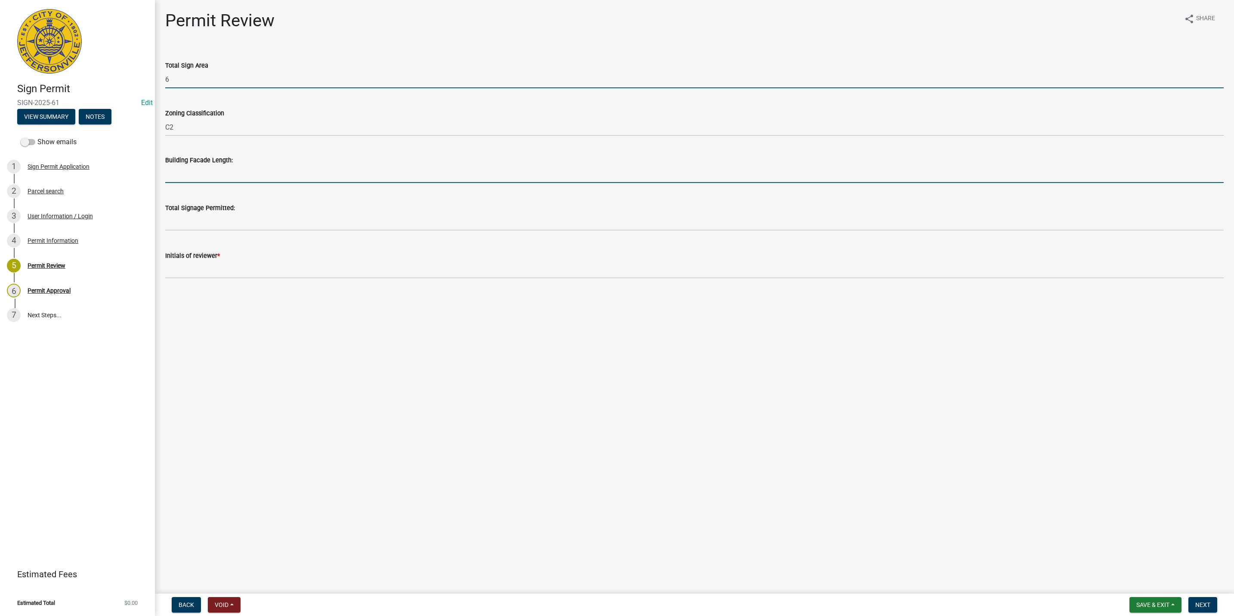
click at [182, 167] on input "text" at bounding box center [694, 174] width 1059 height 18
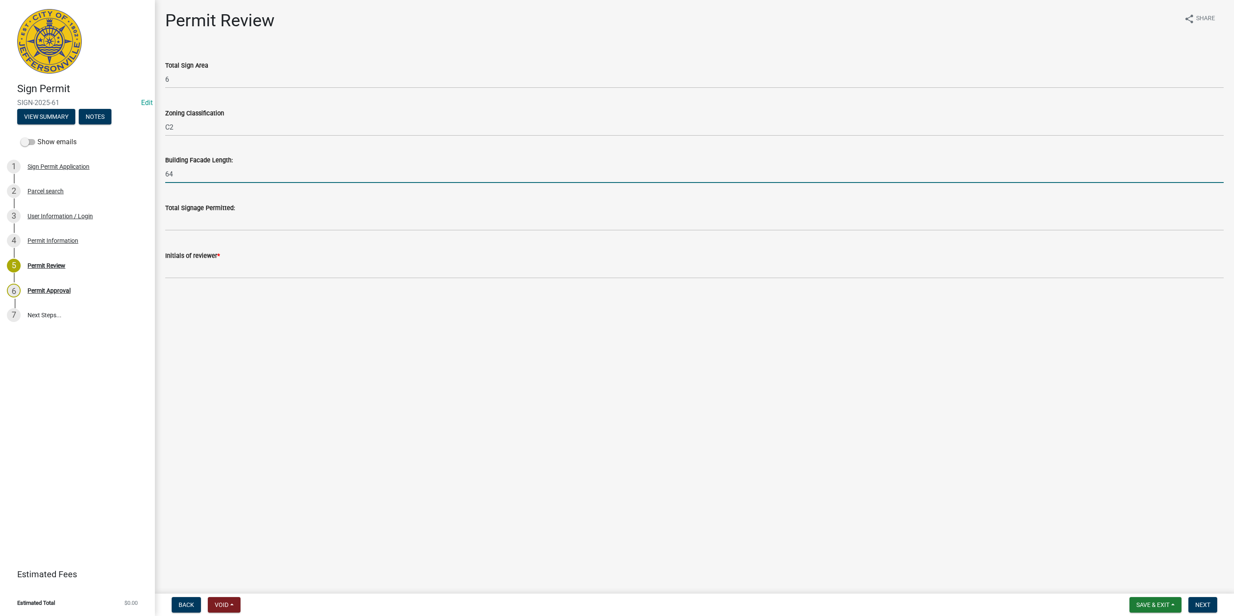
type input "64"
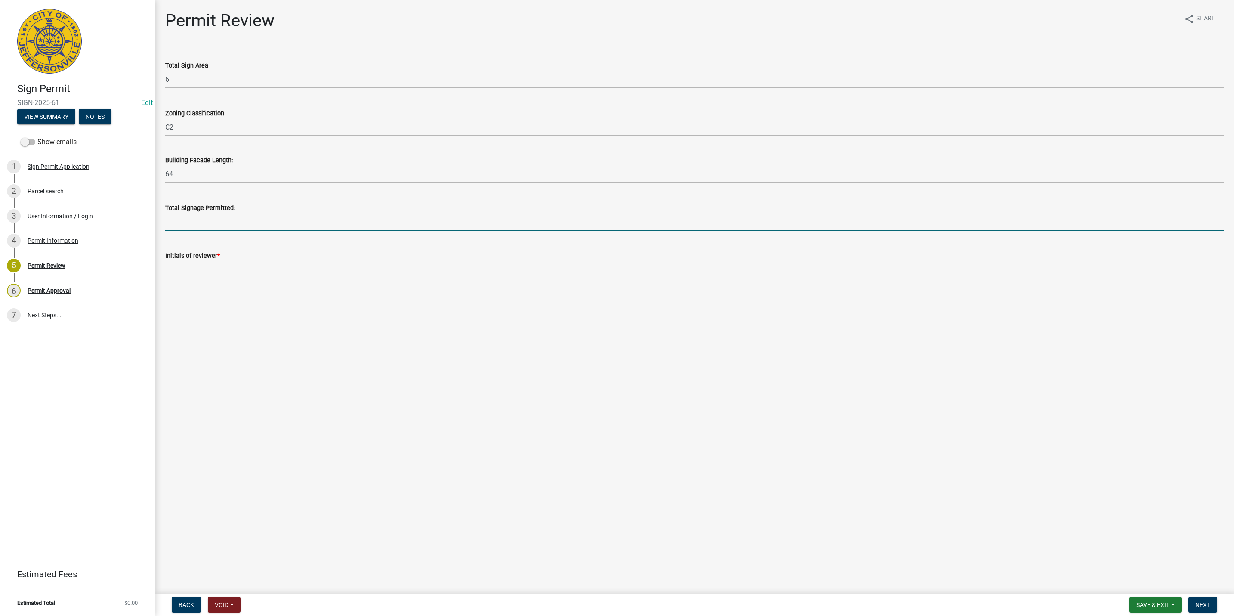
click at [186, 225] on input "text" at bounding box center [694, 222] width 1059 height 18
click at [197, 69] on div "Total Sign Area" at bounding box center [694, 65] width 1059 height 10
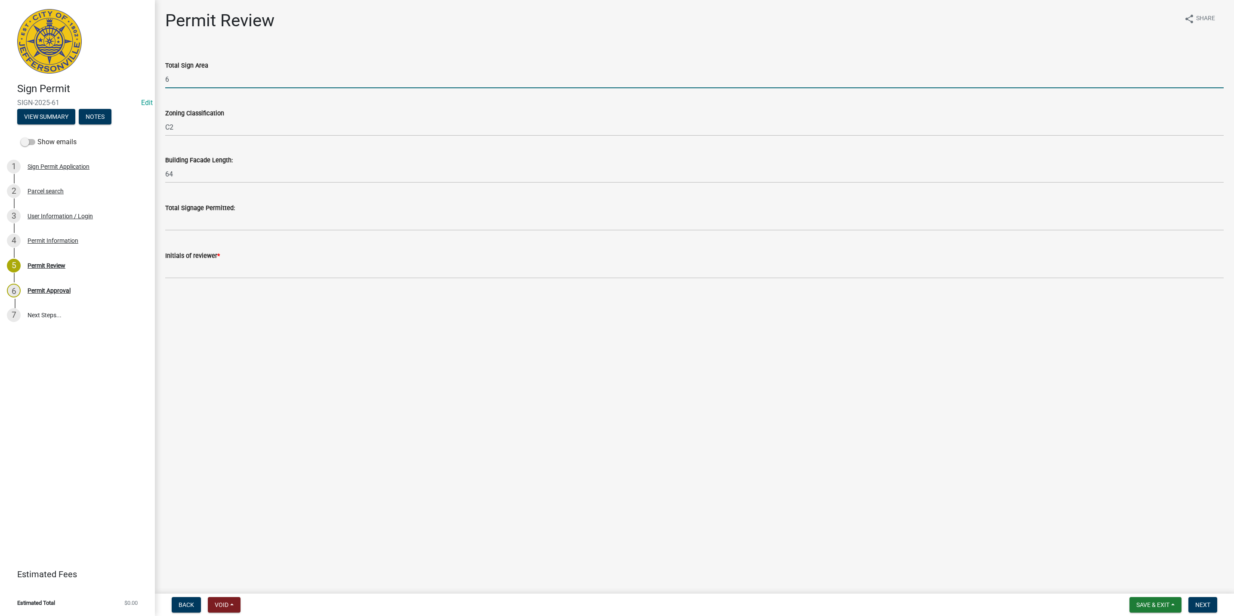
drag, startPoint x: 198, startPoint y: 80, endPoint x: 148, endPoint y: 81, distance: 49.9
click at [148, 81] on div "Sign Permit SIGN-2025-61 Edit View Summary Notes Show emails 1 Sign Permit Appl…" at bounding box center [617, 308] width 1234 height 616
type input "46"
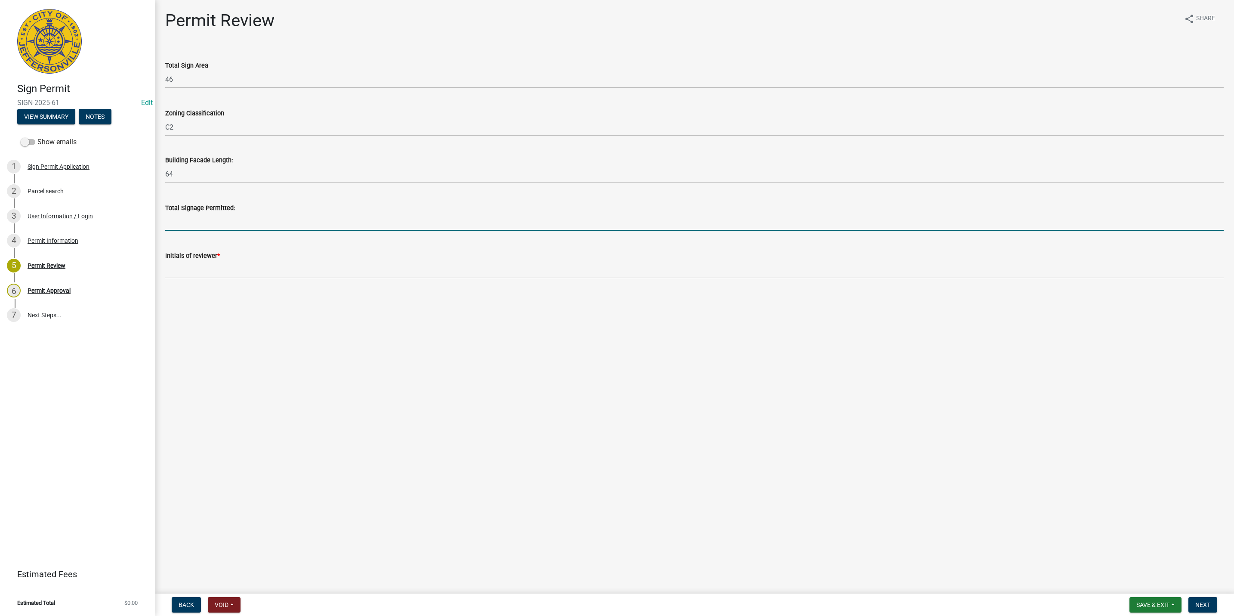
click at [337, 213] on input "text" at bounding box center [694, 222] width 1059 height 18
type input "96"
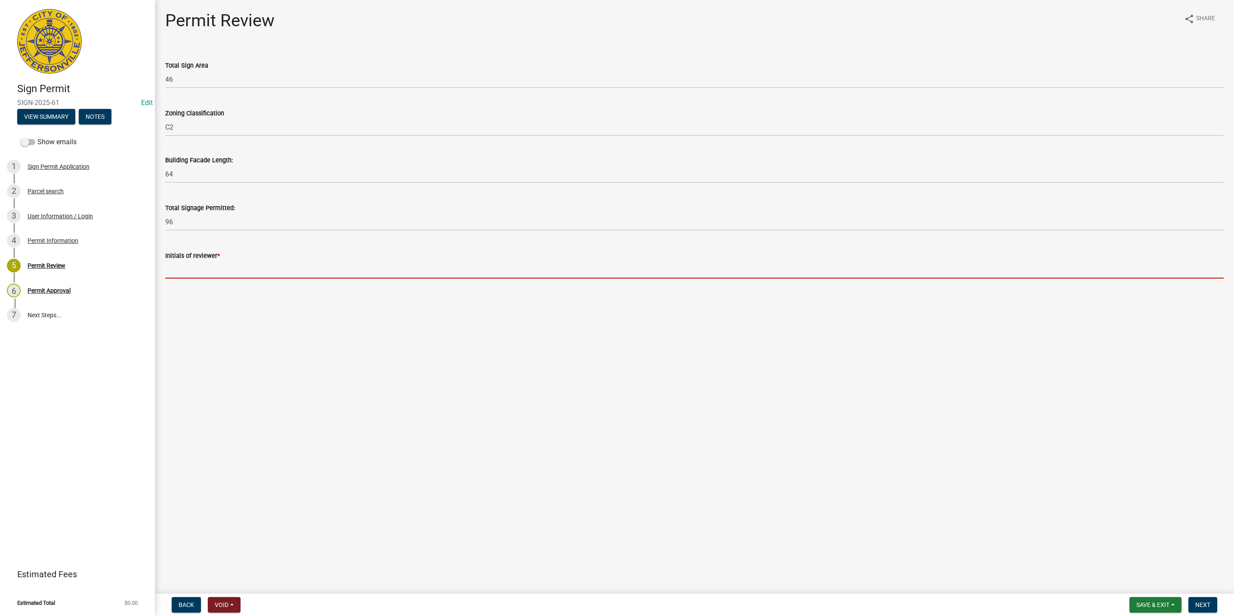
click at [172, 270] on input "Initials of reviewer *" at bounding box center [694, 270] width 1059 height 18
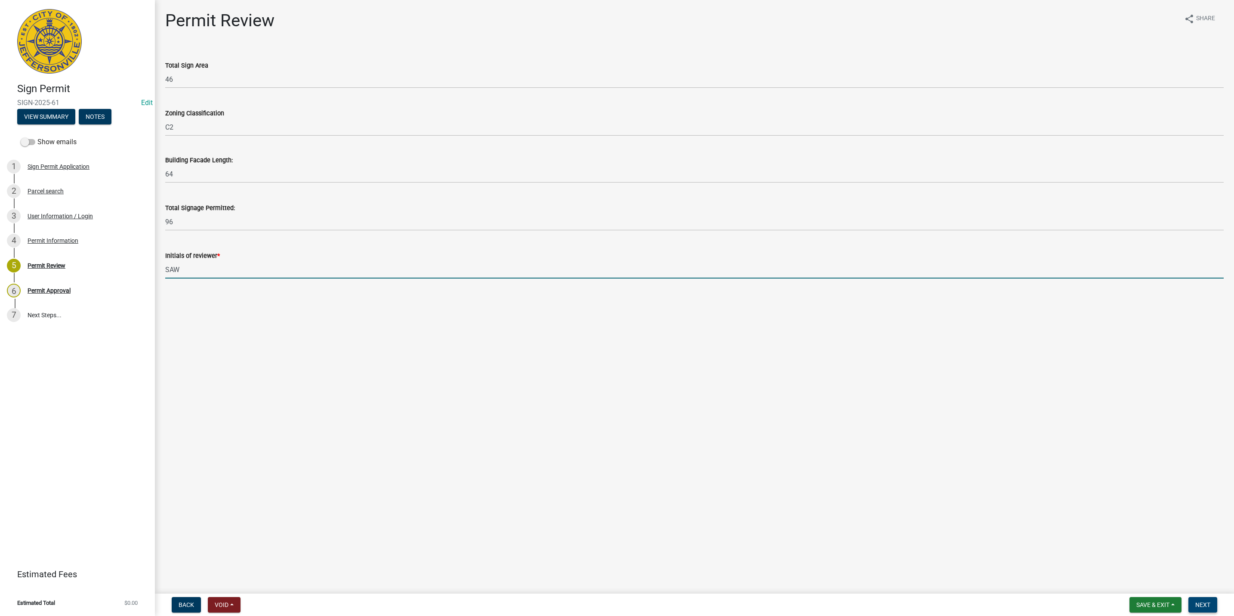
type input "SAW"
click at [1204, 601] on span "Next" at bounding box center [1202, 604] width 15 height 7
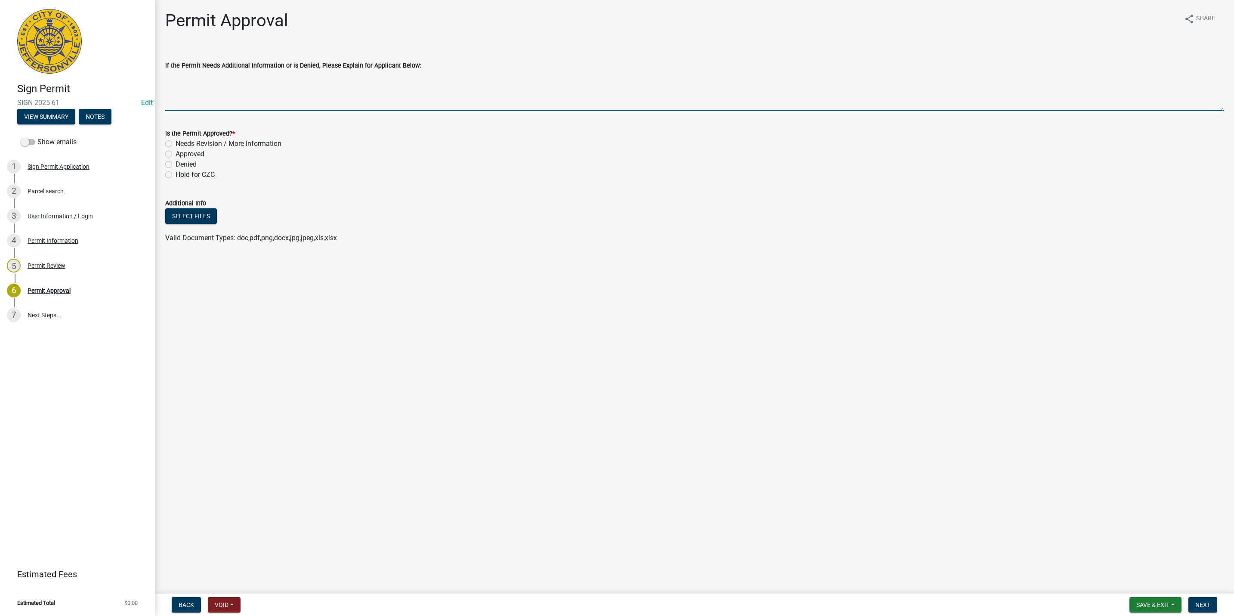
click at [222, 102] on textarea "If the Permit Needs Additional Information or is Denied, Please Explain for App…" at bounding box center [694, 91] width 1059 height 40
click at [176, 143] on label "Needs Revision / More Information" at bounding box center [229, 144] width 106 height 10
click at [176, 143] on input "Needs Revision / More Information" at bounding box center [179, 142] width 6 height 6
radio input "true"
click at [193, 99] on textarea "If the Permit Needs Additional Information or is Denied, Please Explain for App…" at bounding box center [694, 91] width 1059 height 40
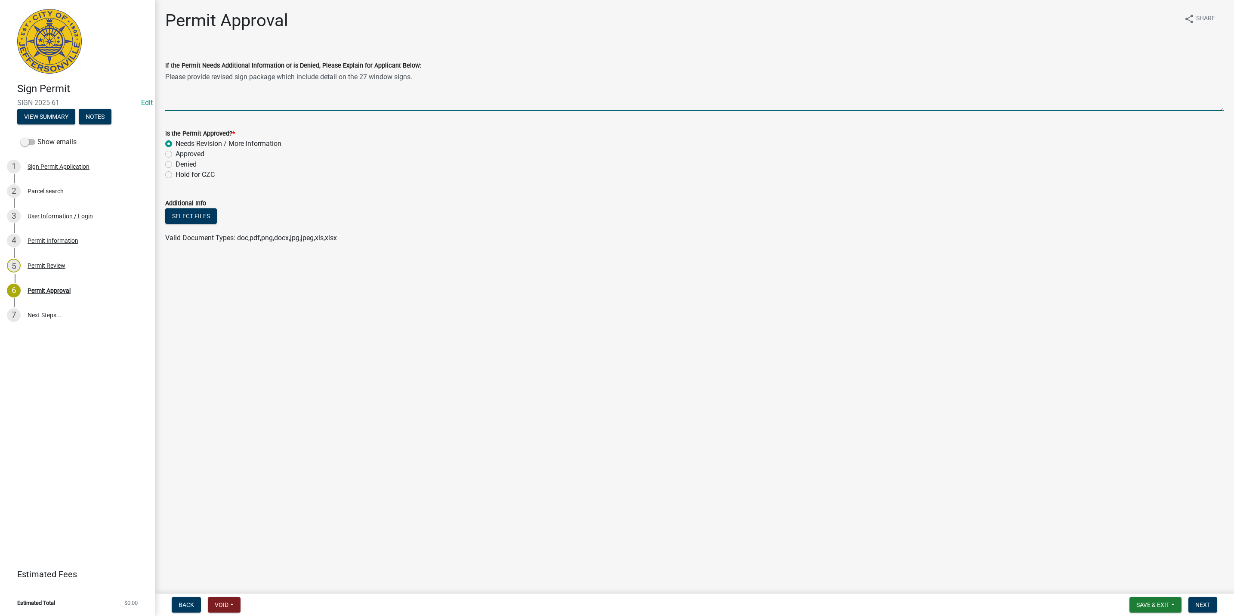
type textarea "Please provide revised sign package which include detail on the 27 window signs."
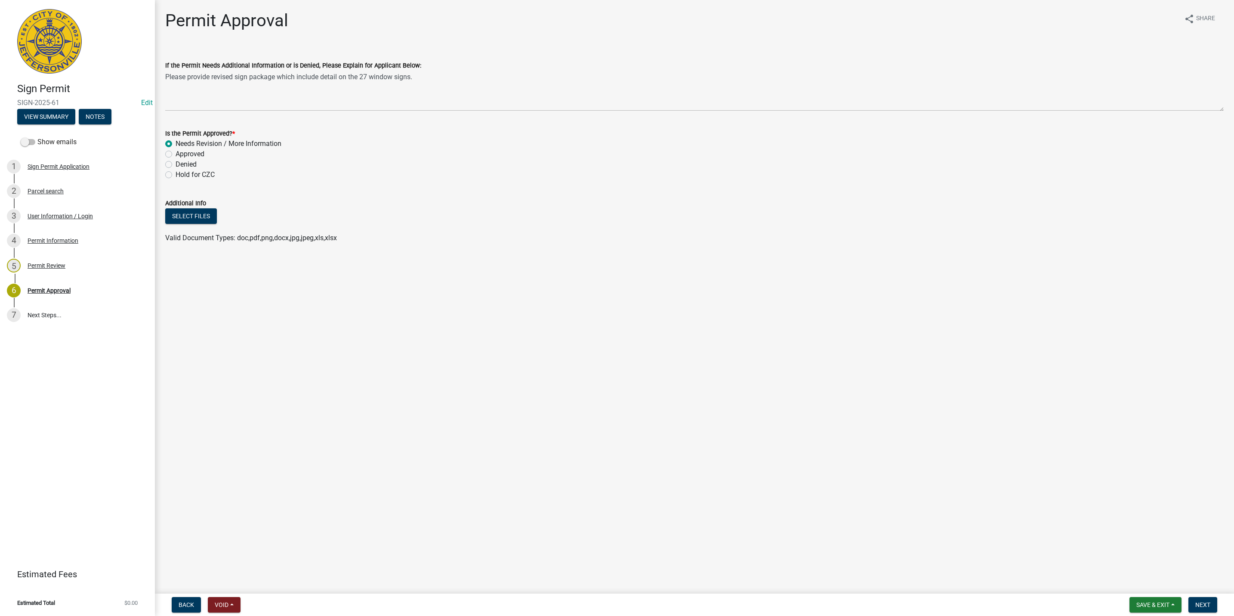
click at [1194, 590] on div "Sign Permit SIGN-2025-61 Edit View Summary Notes Show emails 1 Sign Permit Appl…" at bounding box center [617, 308] width 1234 height 616
click at [1198, 602] on span "Next" at bounding box center [1202, 604] width 15 height 7
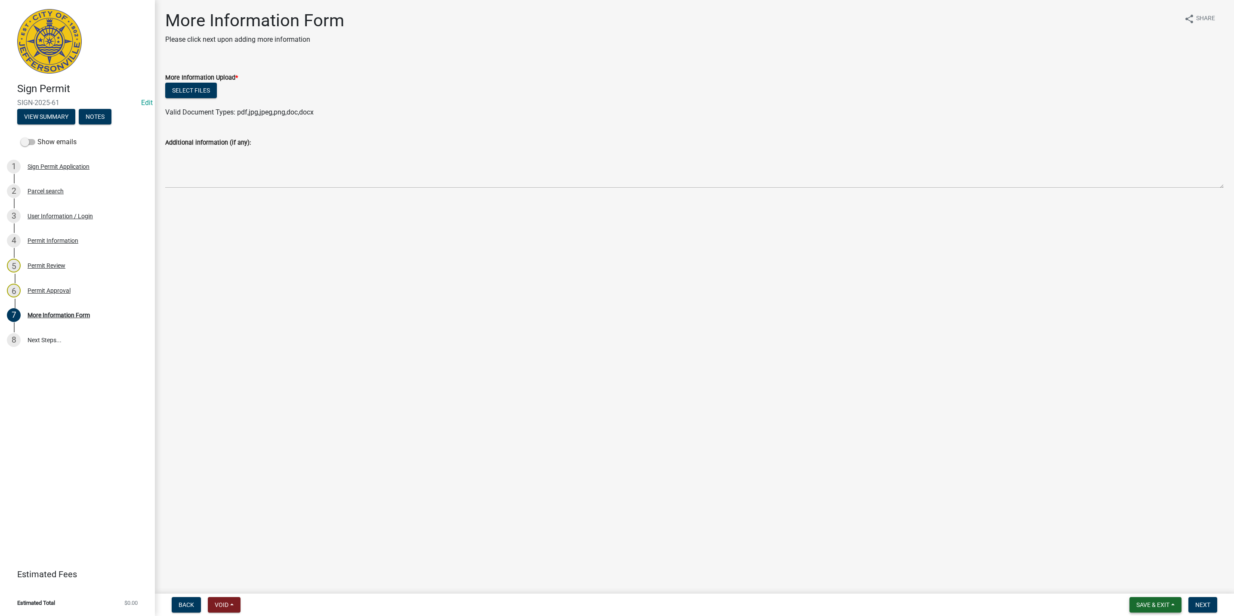
click at [1167, 607] on button "Save & Exit" at bounding box center [1156, 604] width 52 height 15
click at [1145, 585] on button "Save & Exit" at bounding box center [1147, 582] width 69 height 21
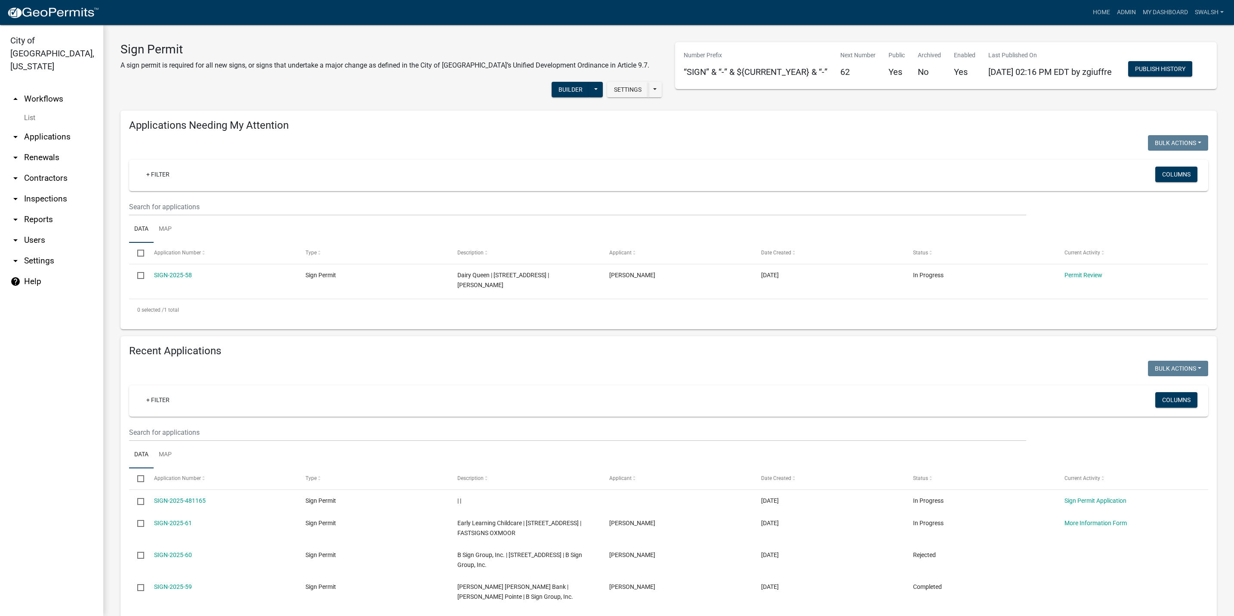
drag, startPoint x: 35, startPoint y: 72, endPoint x: 37, endPoint y: 78, distance: 5.9
click at [35, 82] on ul "arrow_drop_up Workflows List arrow_drop_down Applications Search by Parcel Sear…" at bounding box center [51, 349] width 103 height 534
click at [40, 89] on link "arrow_drop_up Workflows" at bounding box center [51, 99] width 103 height 21
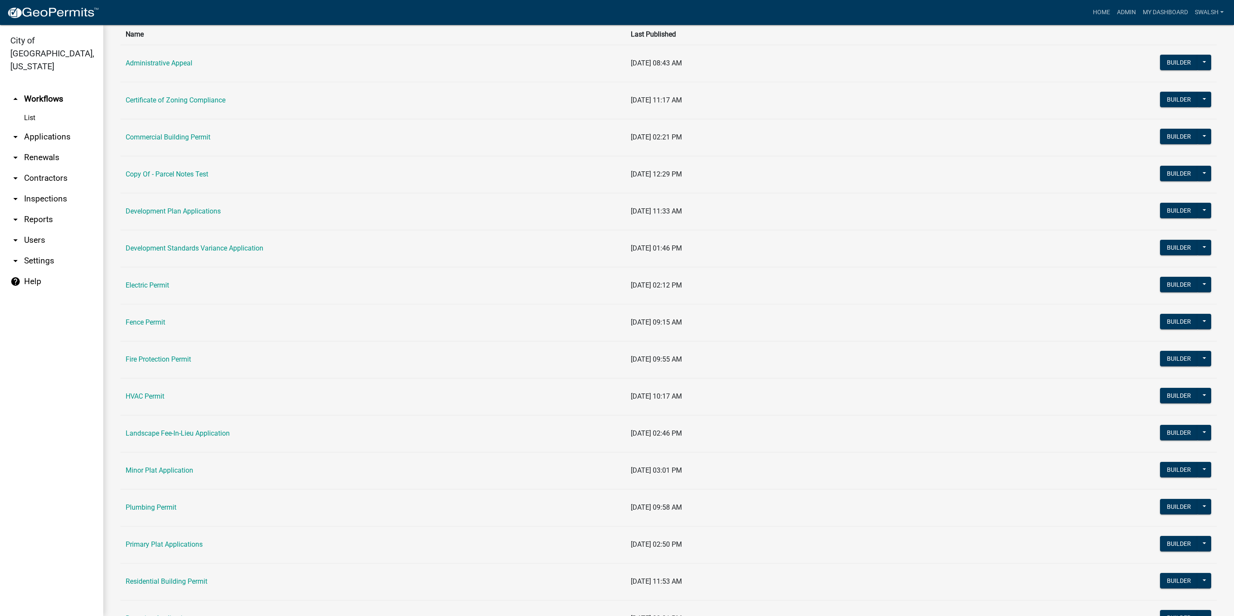
scroll to position [129, 0]
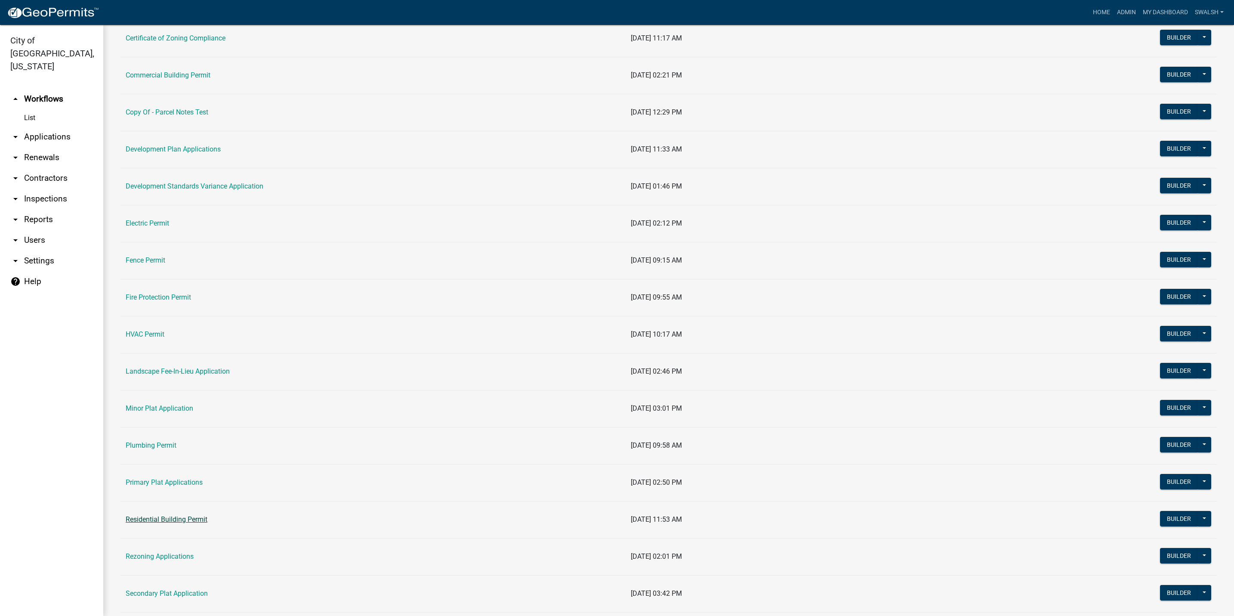
click at [170, 523] on link "Residential Building Permit" at bounding box center [167, 519] width 82 height 8
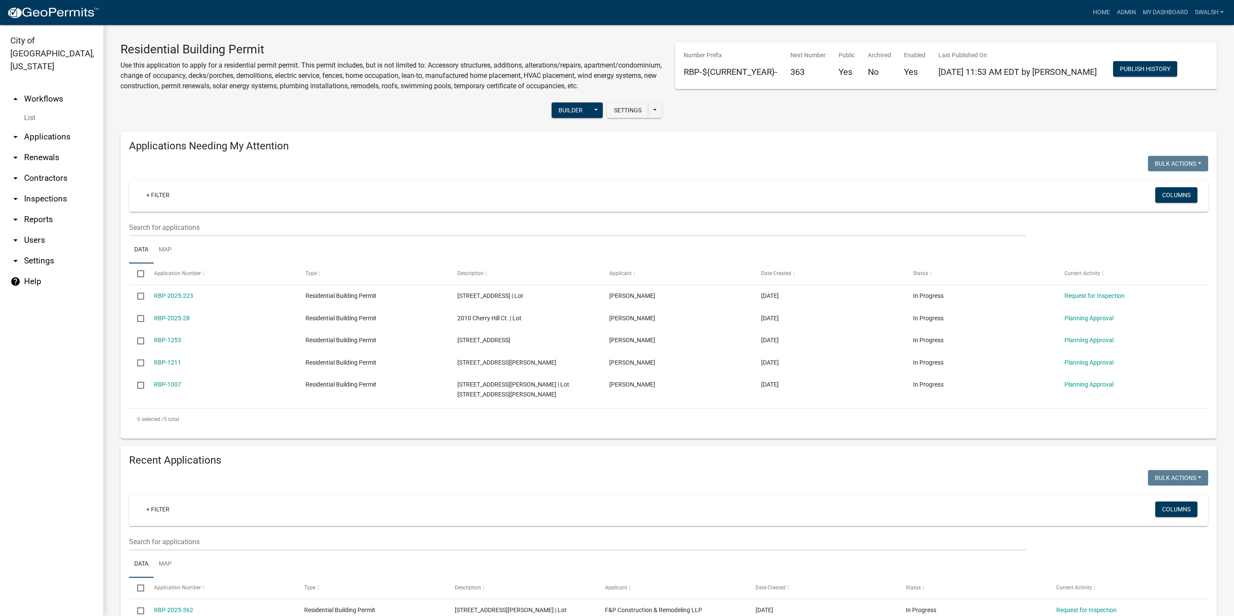
click at [57, 89] on link "arrow_drop_up Workflows" at bounding box center [51, 99] width 103 height 21
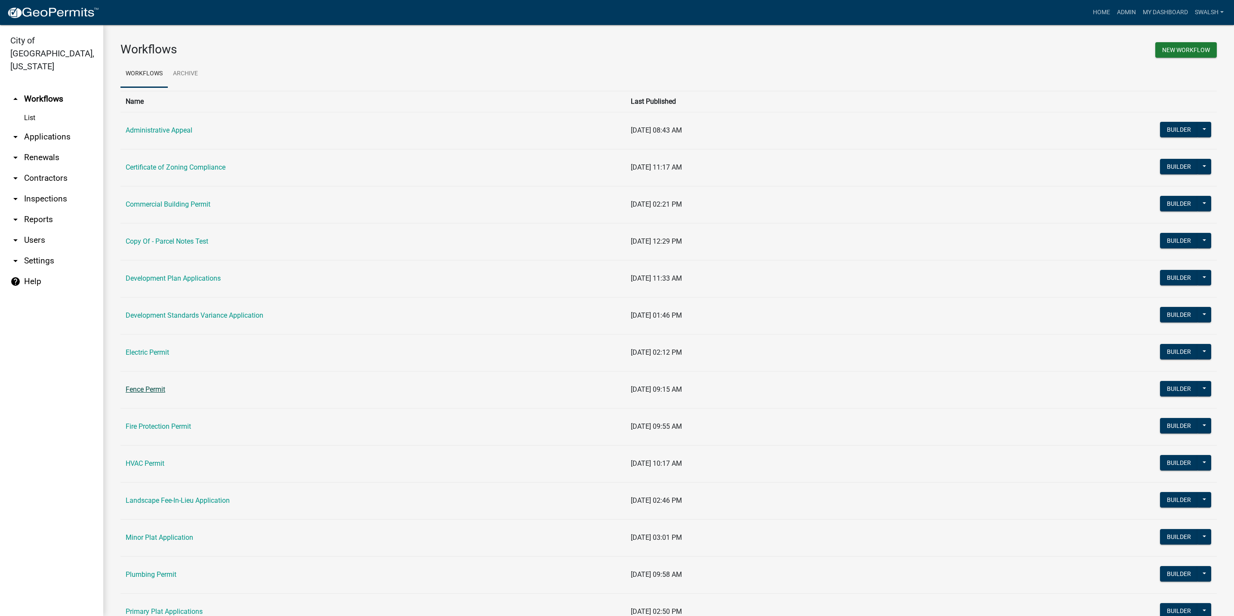
click at [154, 391] on link "Fence Permit" at bounding box center [146, 389] width 40 height 8
